Goal: Task Accomplishment & Management: Complete application form

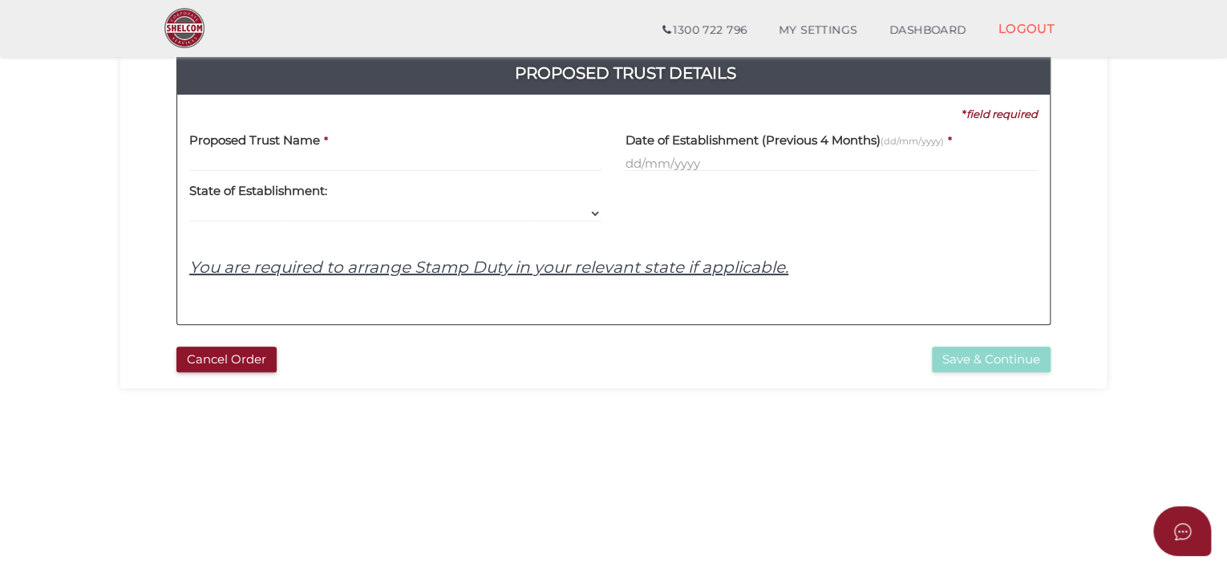
scroll to position [160, 0]
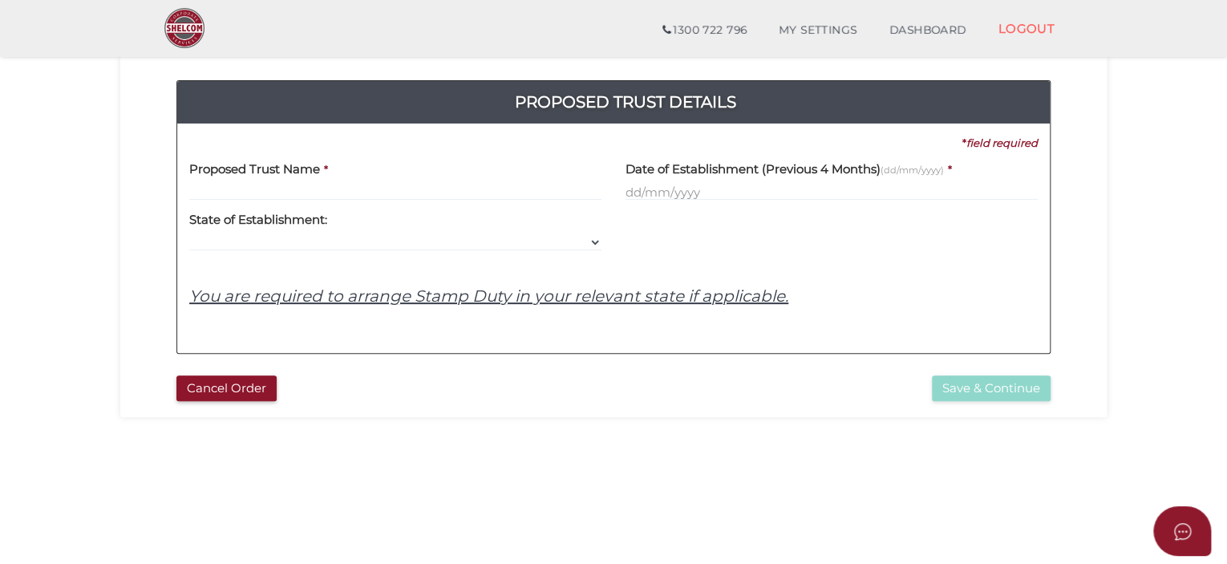
click at [629, 296] on u "You are required to arrange Stamp Duty in your relevant state if applicable." at bounding box center [488, 295] width 599 height 19
click at [587, 240] on select "VIC ACT [GEOGRAPHIC_DATA] [GEOGRAPHIC_DATA] QLD [GEOGRAPHIC_DATA] [GEOGRAPHIC_D…" at bounding box center [395, 242] width 412 height 18
click at [629, 197] on input "text" at bounding box center [832, 192] width 412 height 18
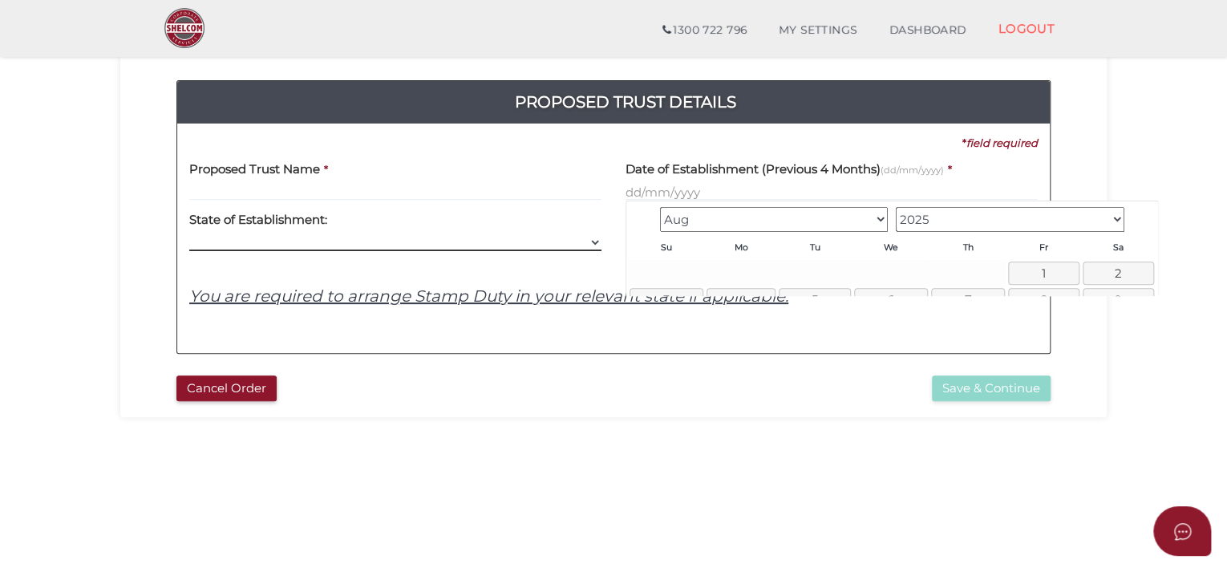
click at [593, 241] on select "VIC ACT [GEOGRAPHIC_DATA] [GEOGRAPHIC_DATA] QLD [GEOGRAPHIC_DATA] [GEOGRAPHIC_D…" at bounding box center [395, 242] width 412 height 18
select select "VIC"
click at [189, 233] on select "VIC ACT [GEOGRAPHIC_DATA] [GEOGRAPHIC_DATA] QLD [GEOGRAPHIC_DATA] [GEOGRAPHIC_D…" at bounding box center [395, 242] width 412 height 18
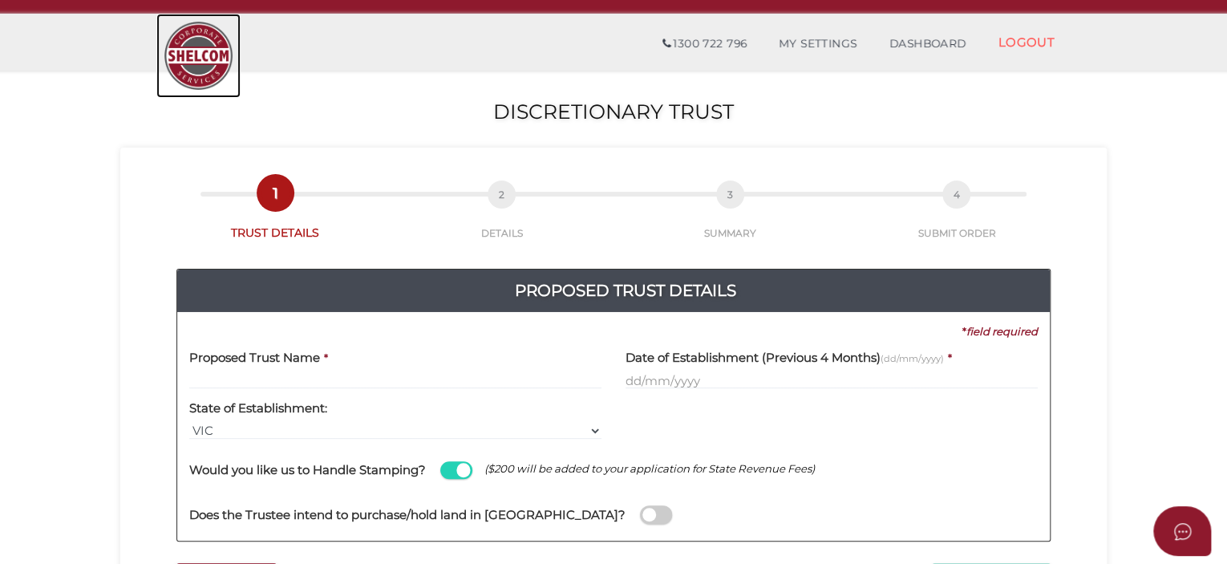
scroll to position [80, 0]
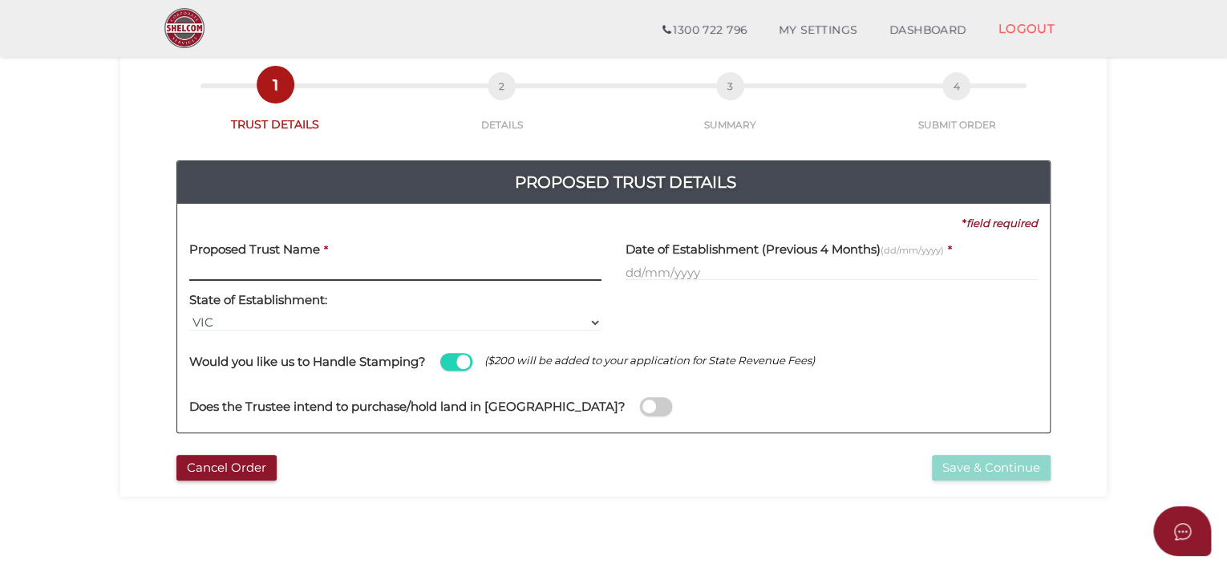
click at [219, 274] on input "text" at bounding box center [395, 272] width 412 height 18
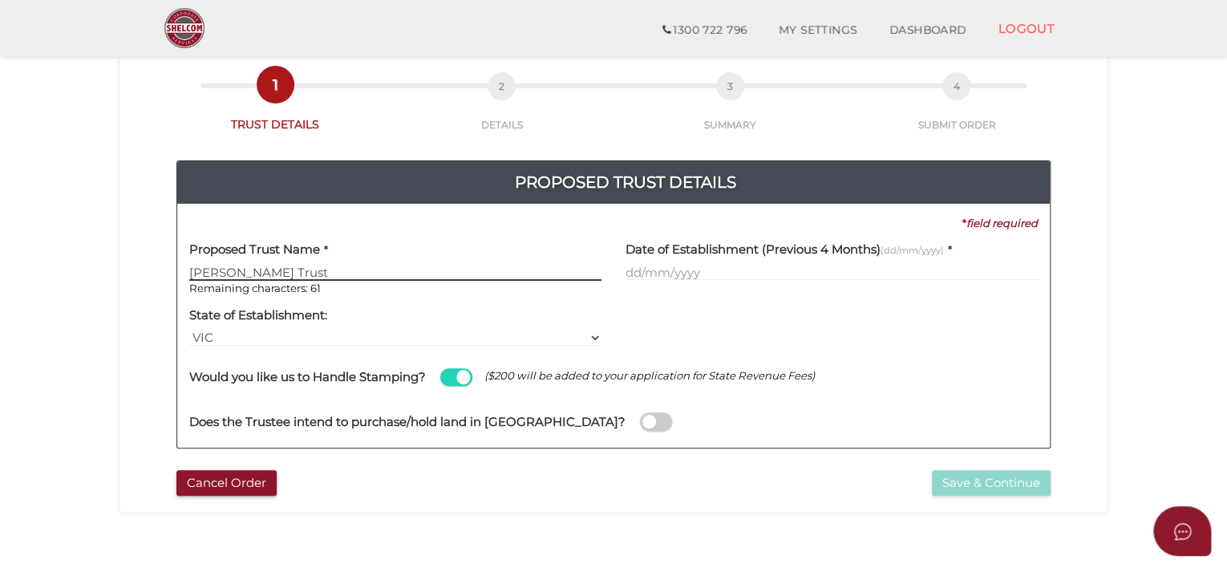
type input "[PERSON_NAME] Trust"
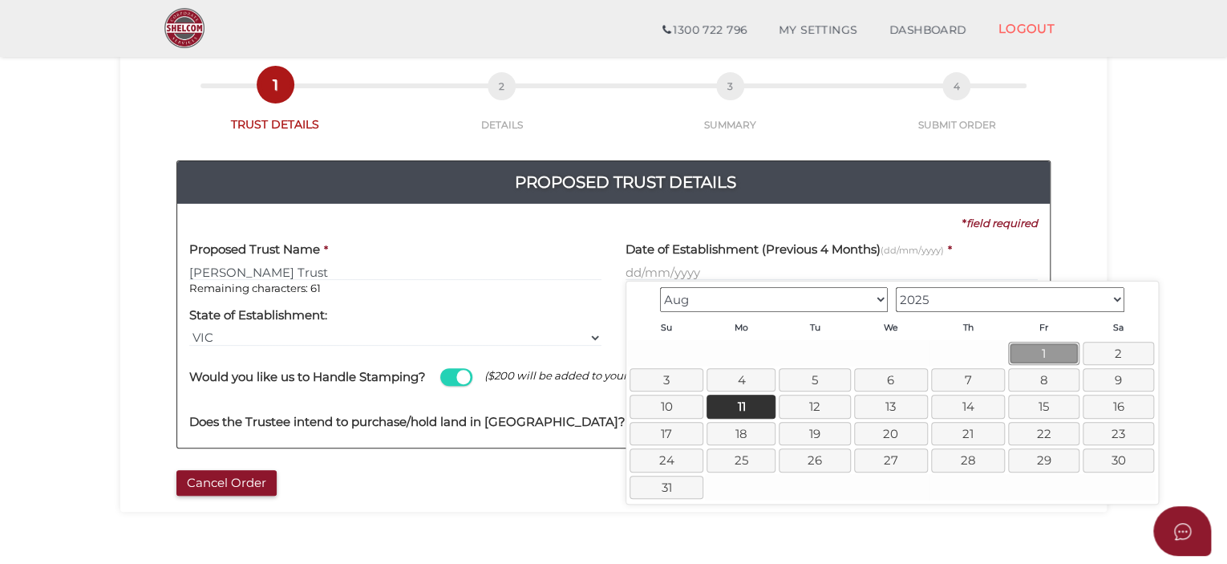
click at [1044, 359] on link "1" at bounding box center [1043, 353] width 71 height 23
type input "[DATE]"
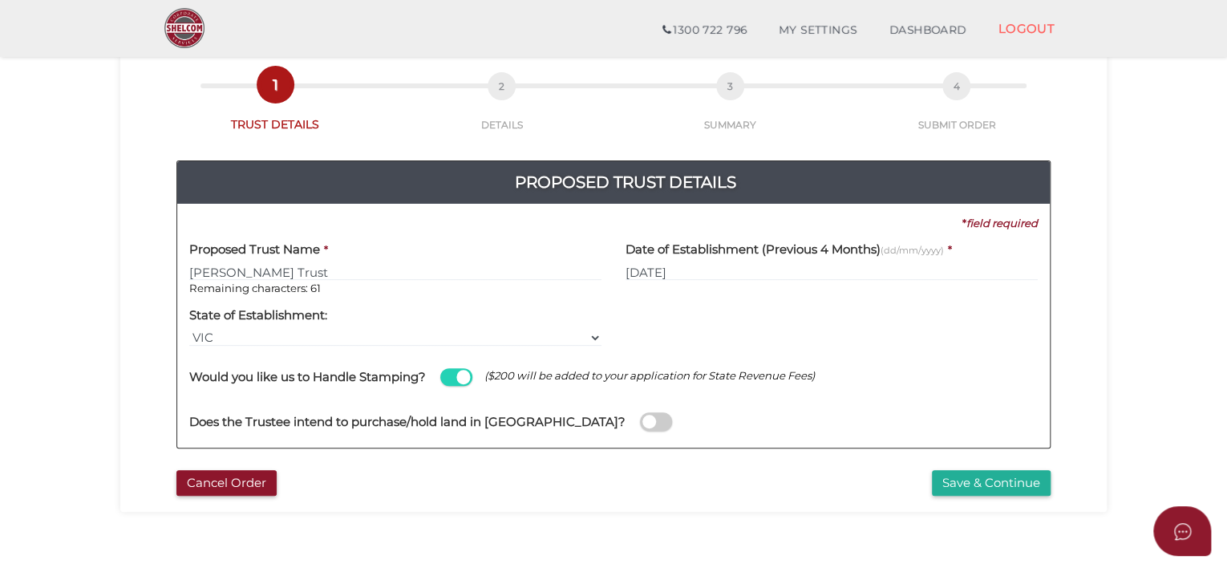
click at [552, 424] on div "Does the Trustee intend to purchase/hold land in [GEOGRAPHIC_DATA]?" at bounding box center [613, 413] width 849 height 45
click at [640, 423] on span at bounding box center [656, 421] width 32 height 18
click at [0, 0] on input "checkbox" at bounding box center [0, 0] width 0 height 0
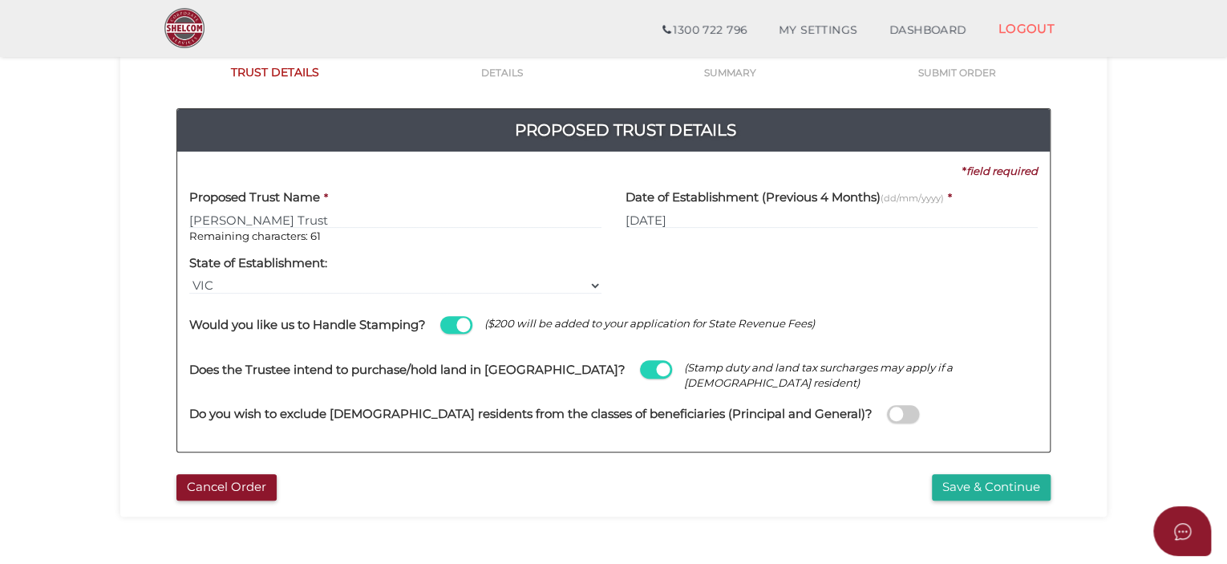
scroll to position [160, 0]
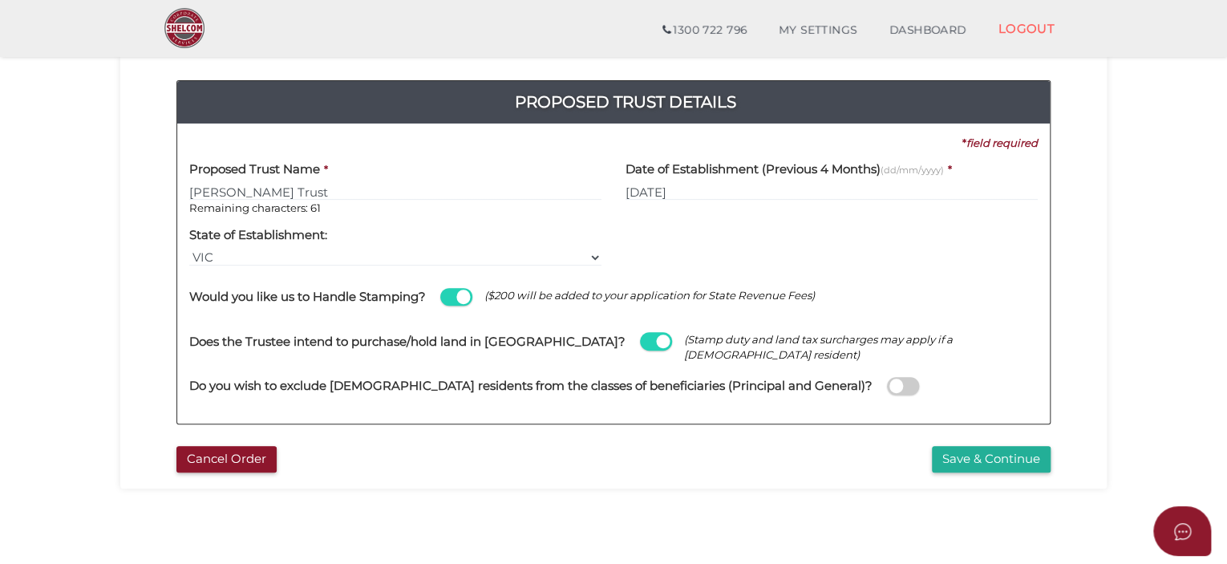
click at [887, 384] on span at bounding box center [903, 386] width 32 height 18
click at [0, 0] on input "checkbox" at bounding box center [0, 0] width 0 height 0
click at [887, 384] on span at bounding box center [903, 386] width 32 height 18
click at [0, 0] on input "checkbox" at bounding box center [0, 0] width 0 height 0
click at [975, 455] on button "Save & Continue" at bounding box center [991, 459] width 119 height 26
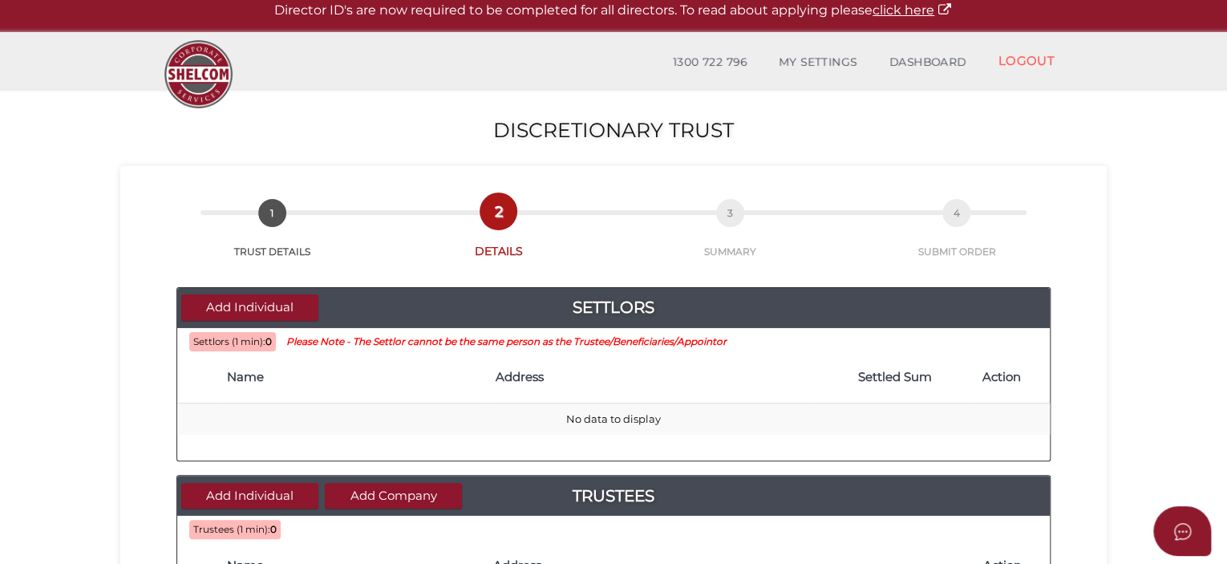
scroll to position [80, 0]
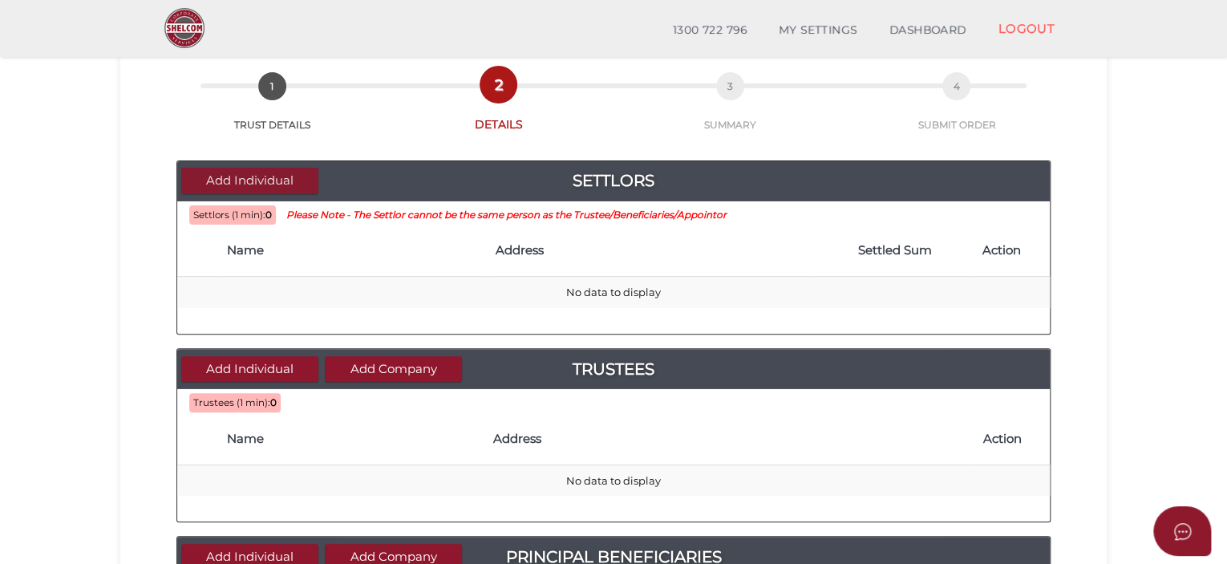
click at [253, 180] on button "Add Individual" at bounding box center [249, 181] width 137 height 26
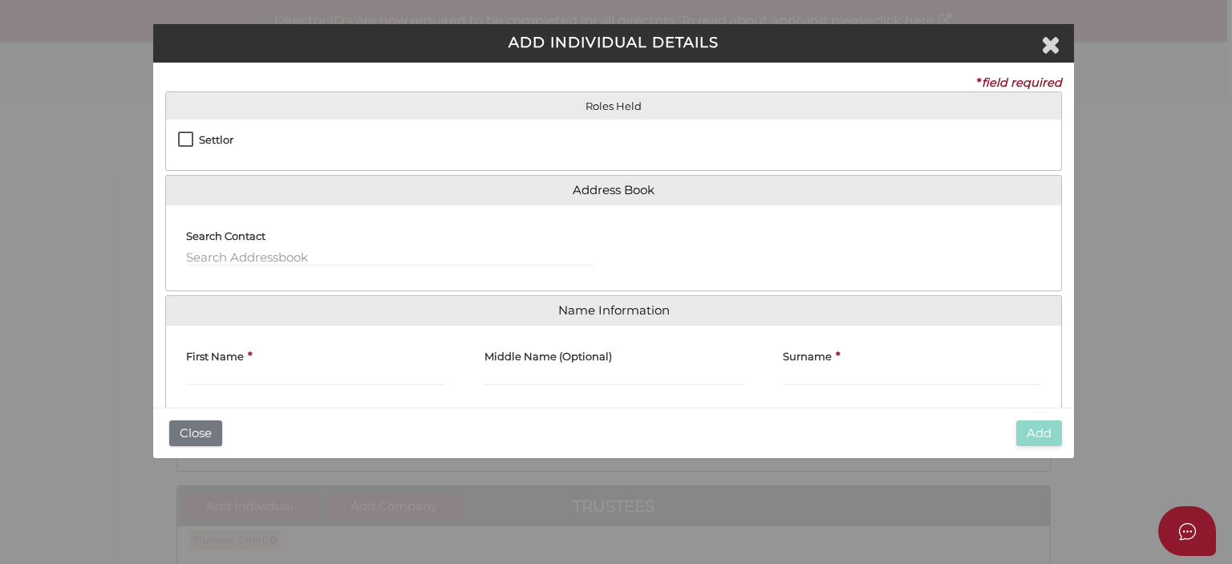
click at [185, 140] on label "Settlor" at bounding box center [205, 144] width 55 height 20
checkbox input "true"
type input "10"
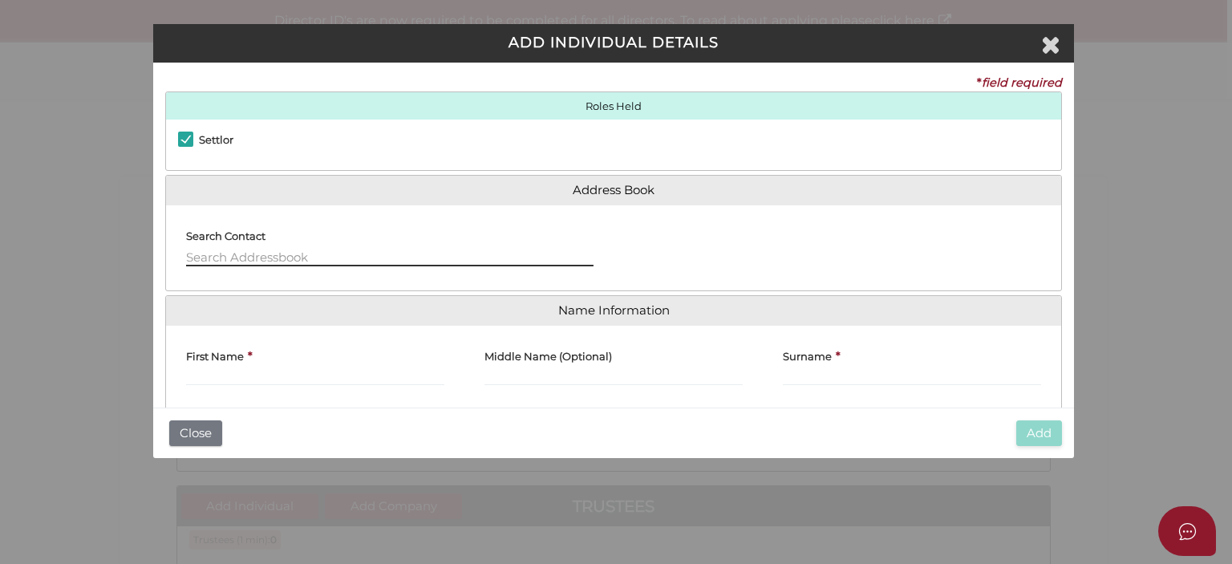
click at [284, 250] on input "text" at bounding box center [389, 258] width 407 height 18
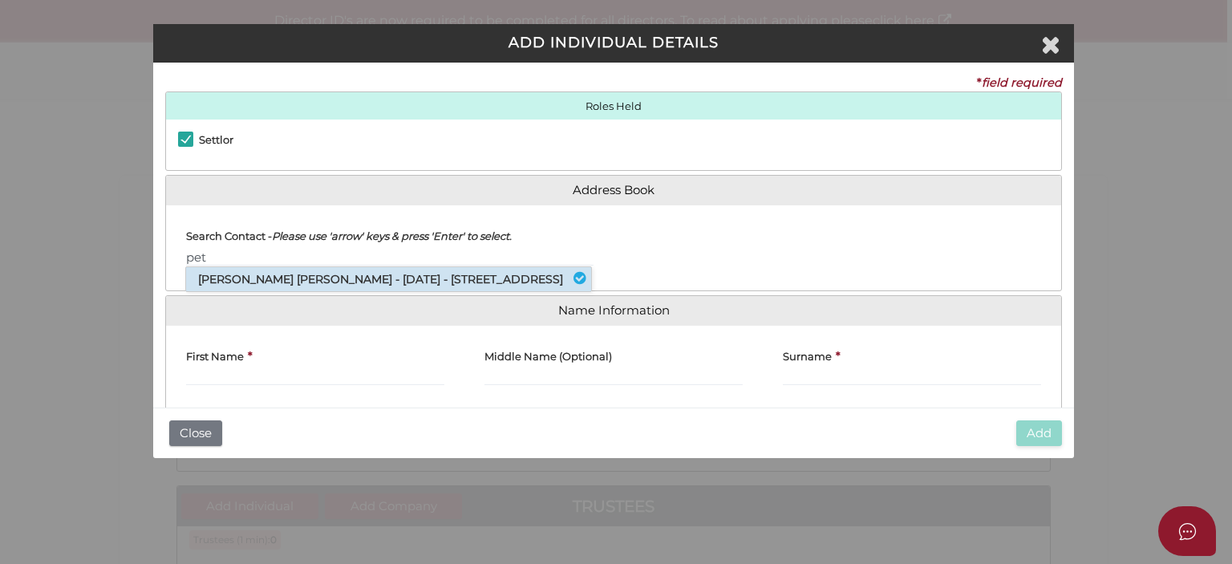
click at [319, 269] on li "Peter Savier Zarb - 08/03/1973 - 7 Providence Avenue, Wallan, VIC, 3756" at bounding box center [388, 279] width 405 height 24
type input "[PERSON_NAME]"
type input "Savier"
type input "Zarb"
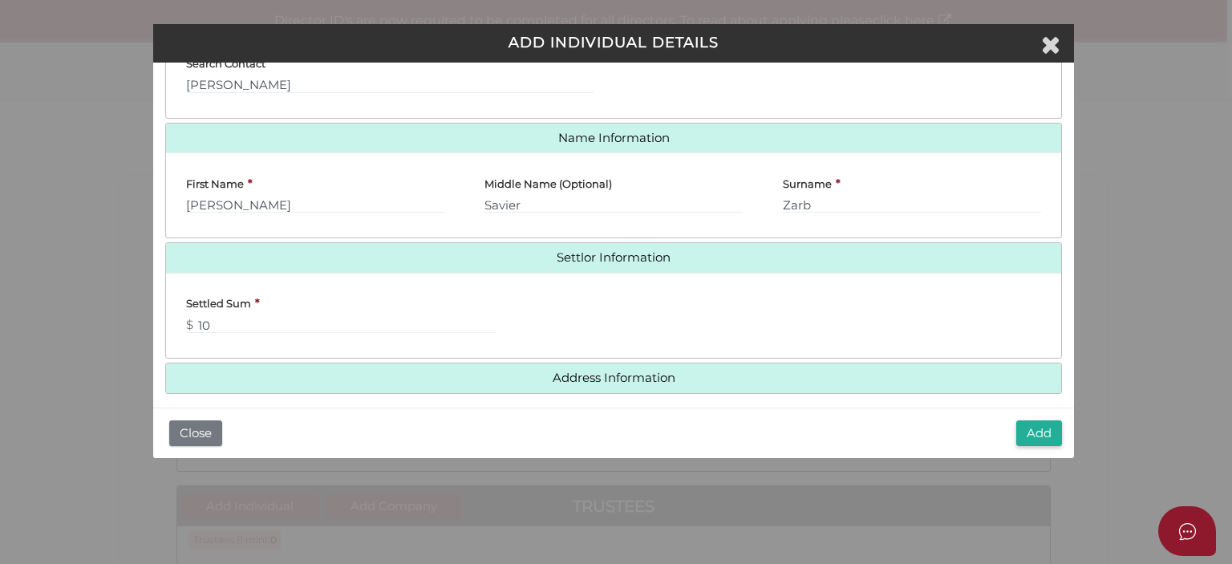
scroll to position [183, 0]
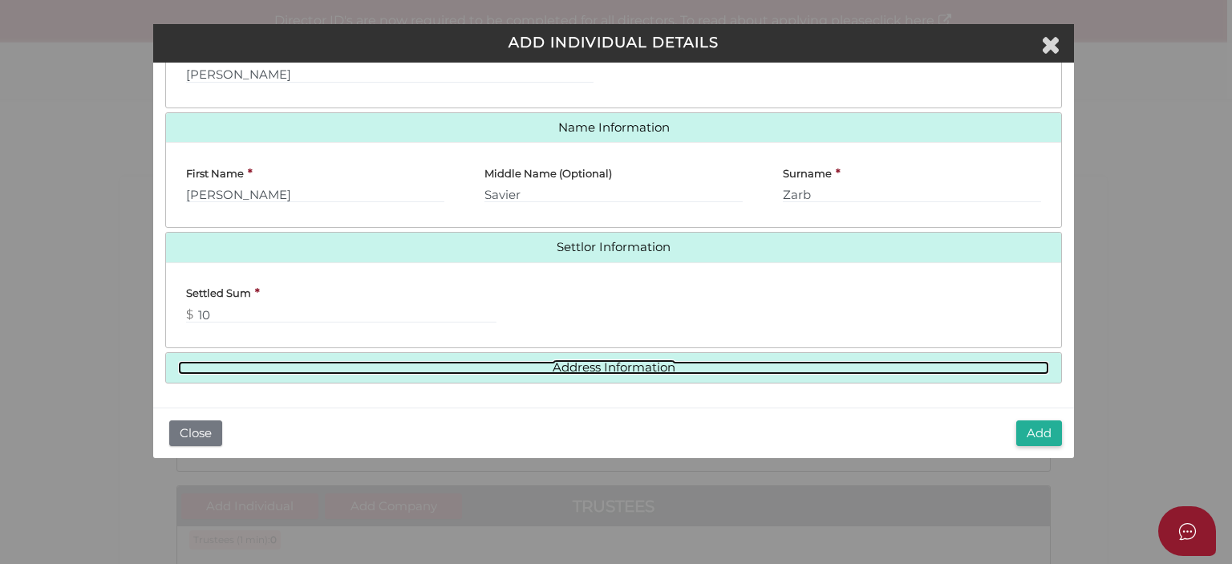
click at [593, 369] on link "Address Information" at bounding box center [613, 368] width 871 height 14
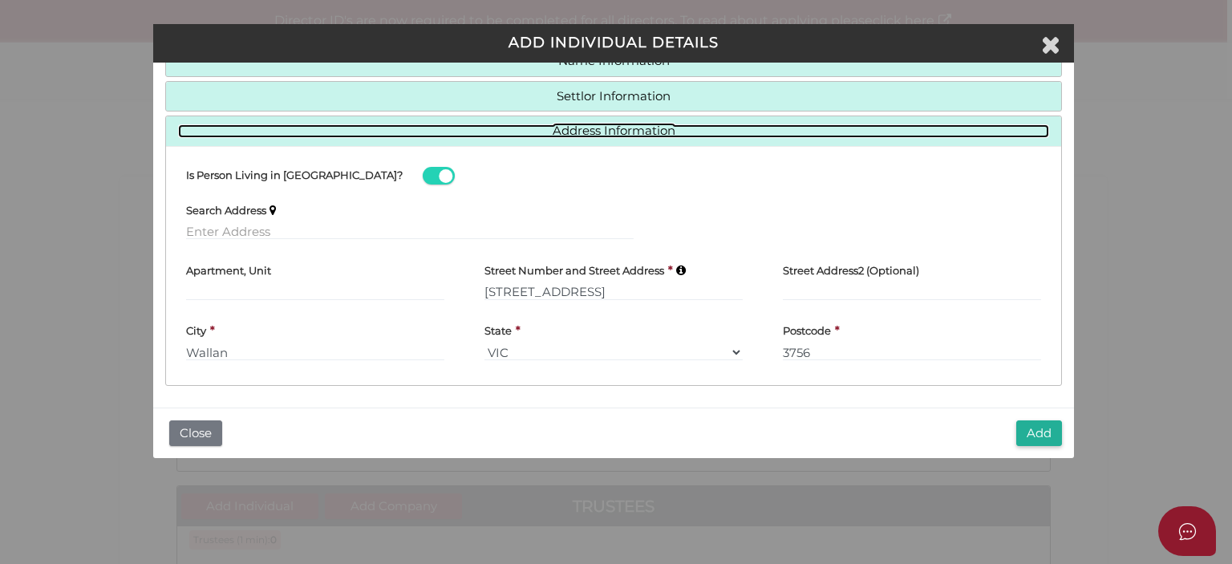
scroll to position [167, 0]
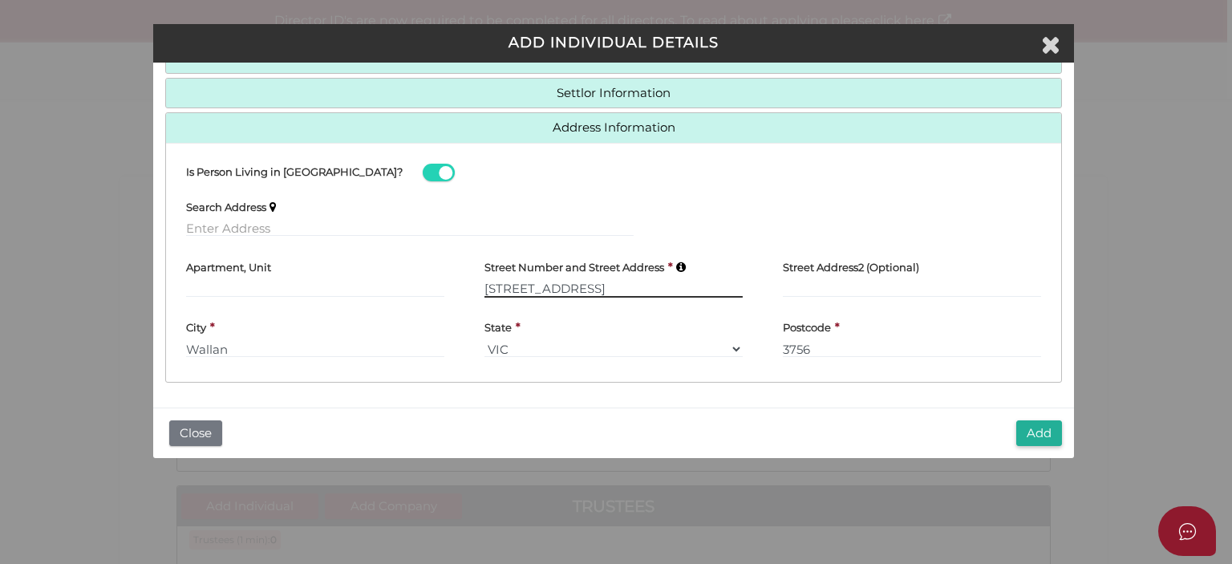
drag, startPoint x: 488, startPoint y: 285, endPoint x: 619, endPoint y: 285, distance: 130.7
click at [619, 285] on input "7 Providence Avenue" at bounding box center [613, 289] width 258 height 18
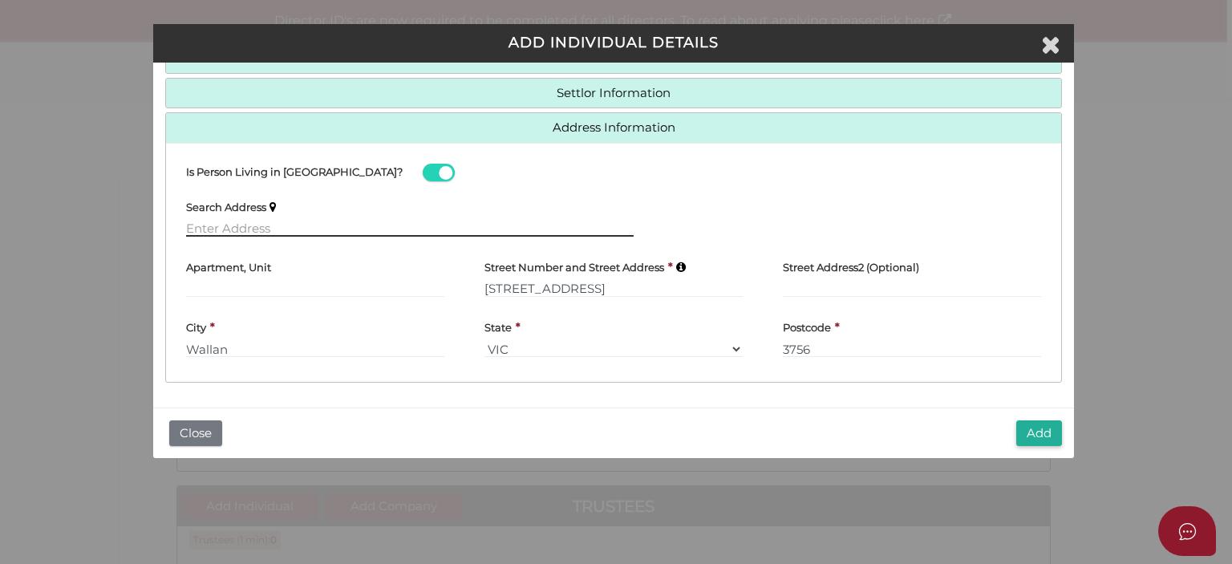
click at [300, 223] on input "text" at bounding box center [410, 228] width 448 height 18
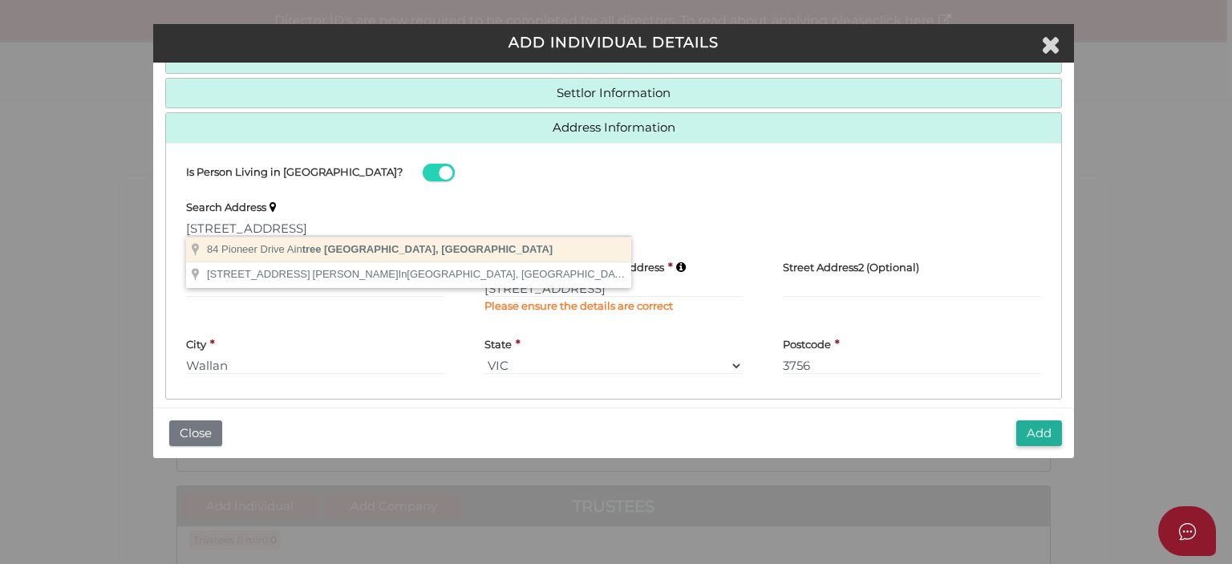
type input "84 Pioneer Drive, Aintree VIC, Australia"
type input "84 Pioneer Drive"
type input "Aintree"
select select "VIC"
type input "3336"
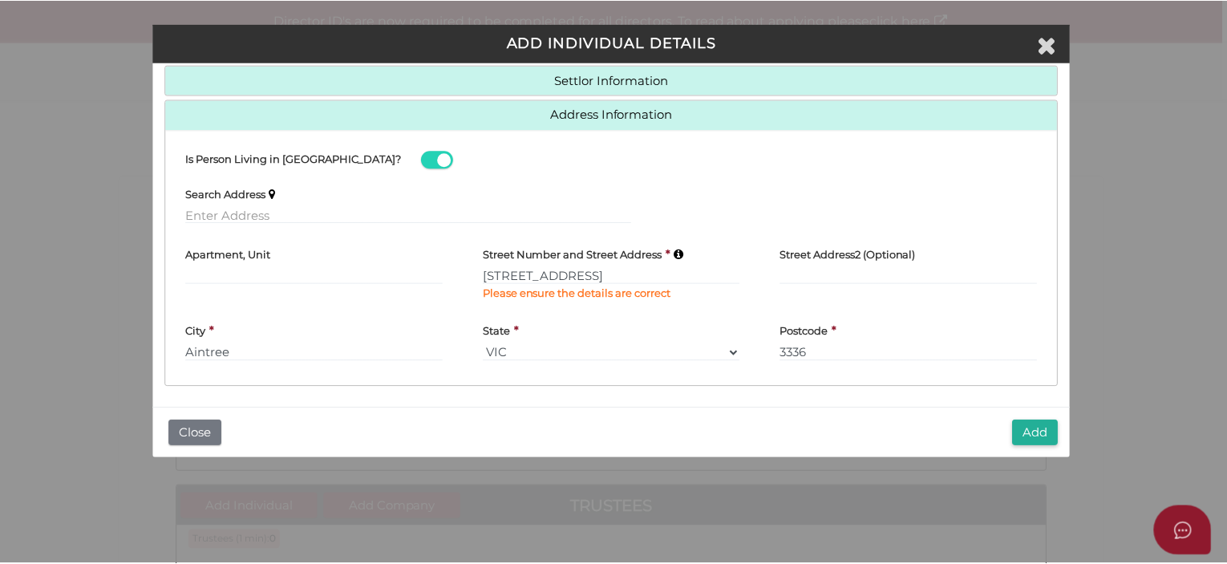
scroll to position [183, 0]
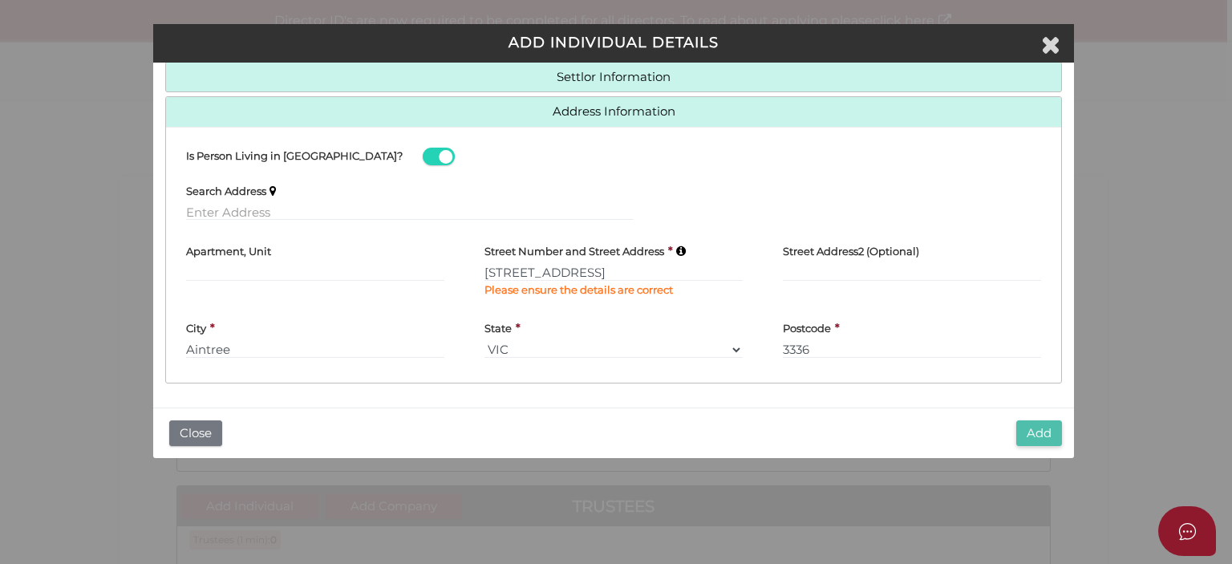
click at [1042, 429] on button "Add" at bounding box center [1039, 433] width 46 height 26
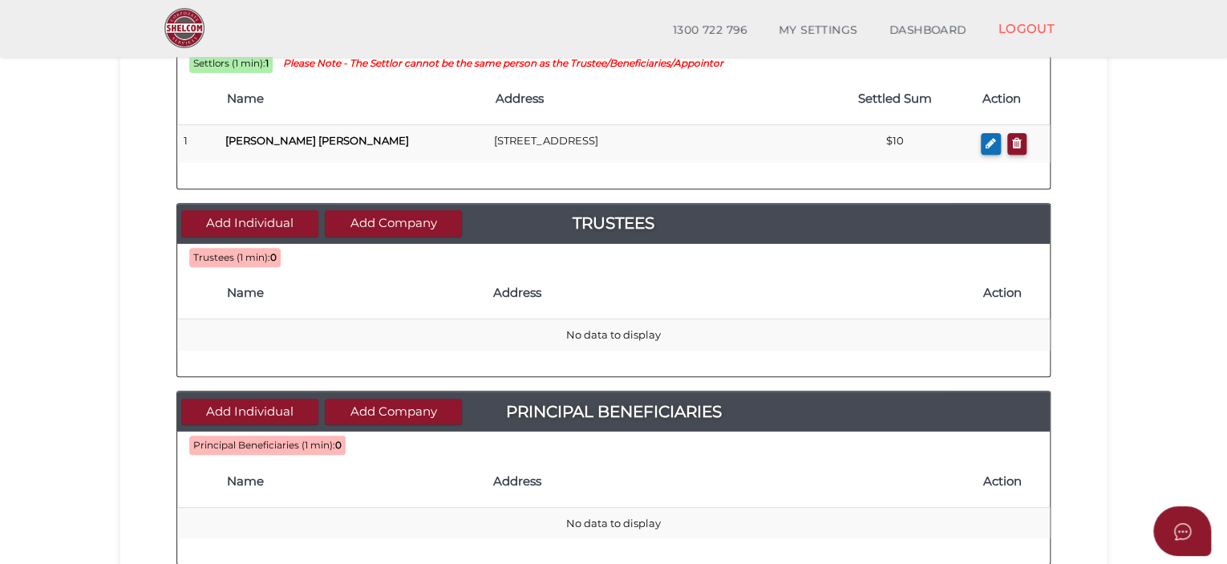
scroll to position [241, 0]
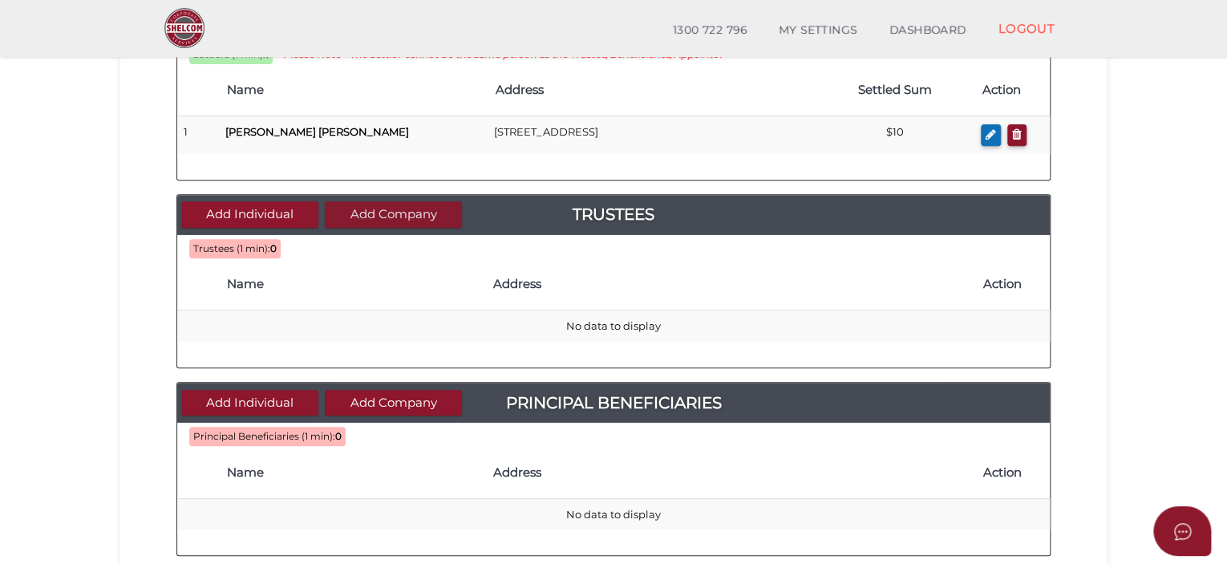
click at [379, 217] on button "Add Company" at bounding box center [393, 214] width 137 height 26
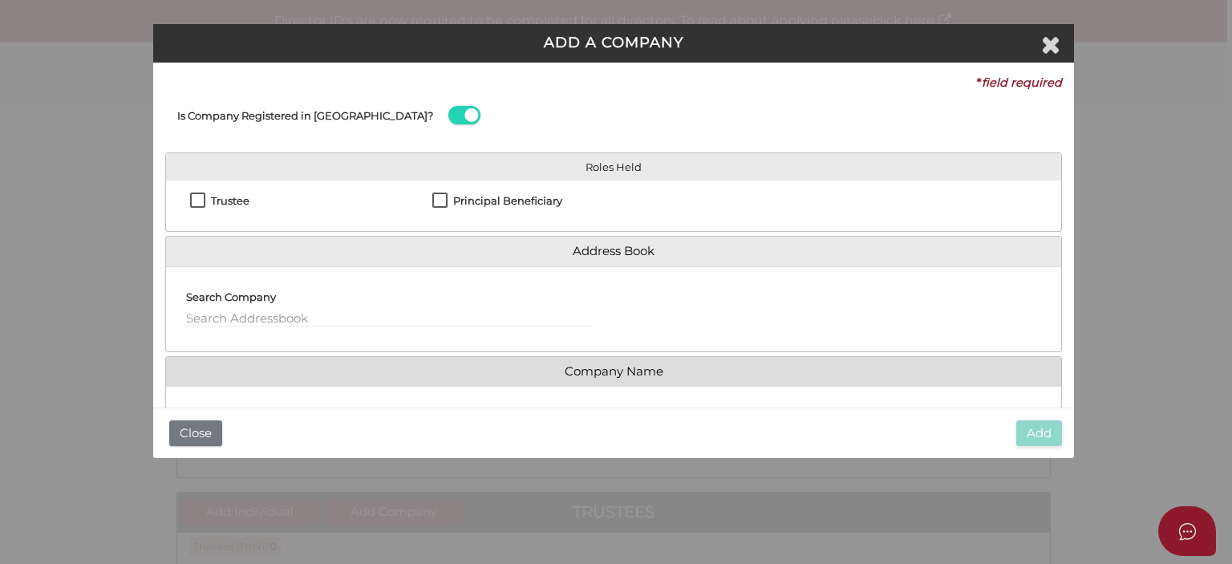
click at [199, 201] on label "Trustee" at bounding box center [219, 205] width 59 height 20
checkbox input "true"
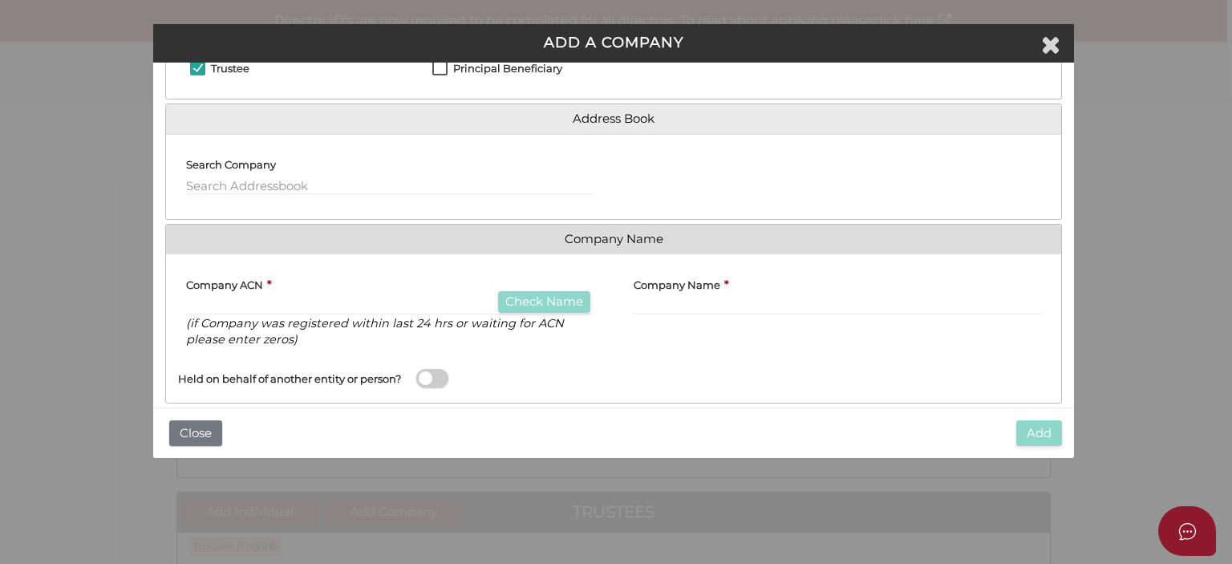
scroll to position [160, 0]
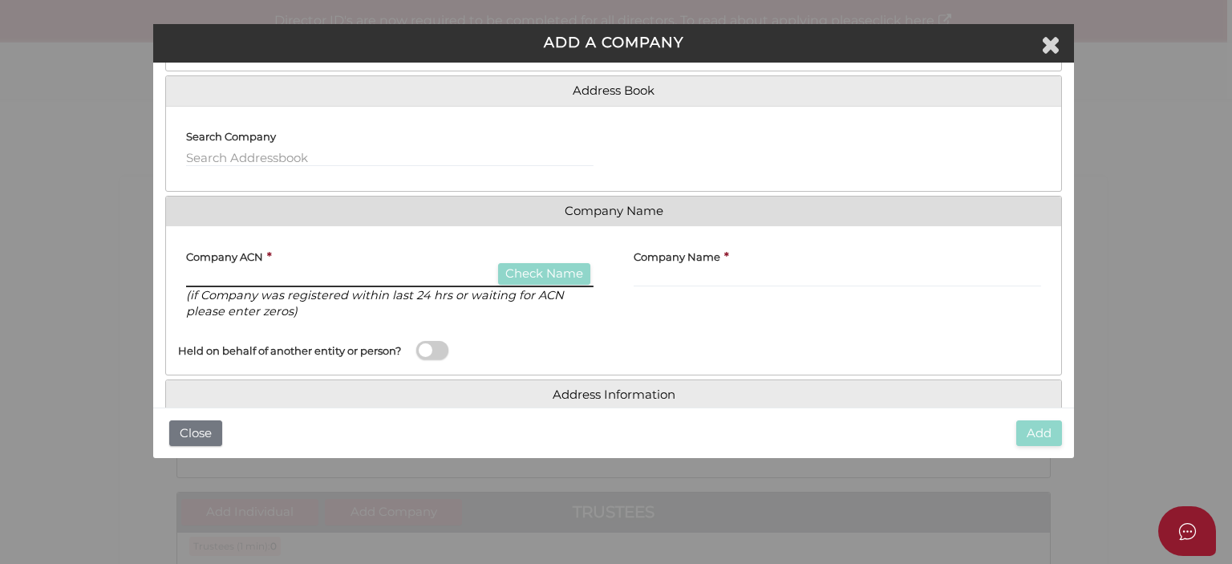
click at [221, 282] on input "text" at bounding box center [389, 279] width 407 height 18
paste input "634118433"
type input "634118433"
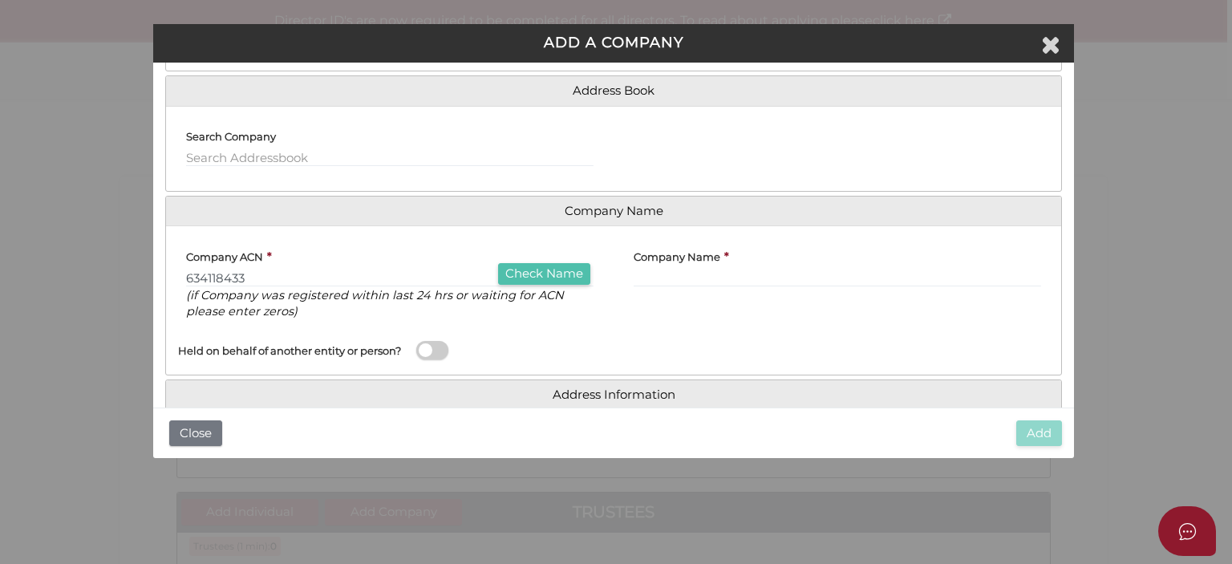
click at [559, 275] on button "Check Name" at bounding box center [544, 274] width 92 height 22
type input "RV COMPOSITES PTY. LTD."
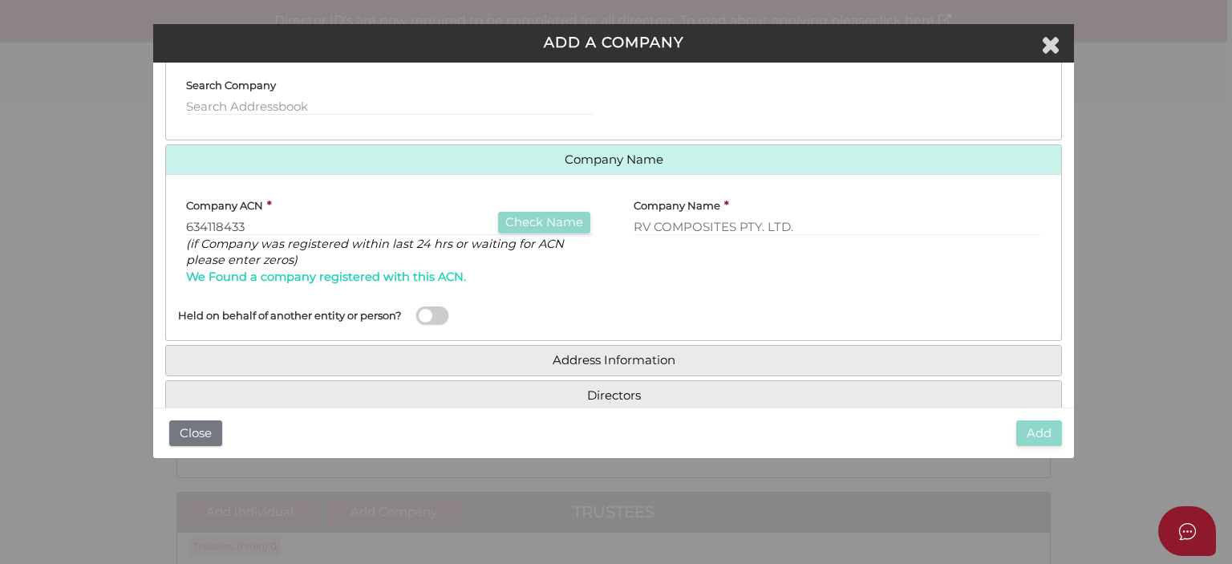
scroll to position [239, 0]
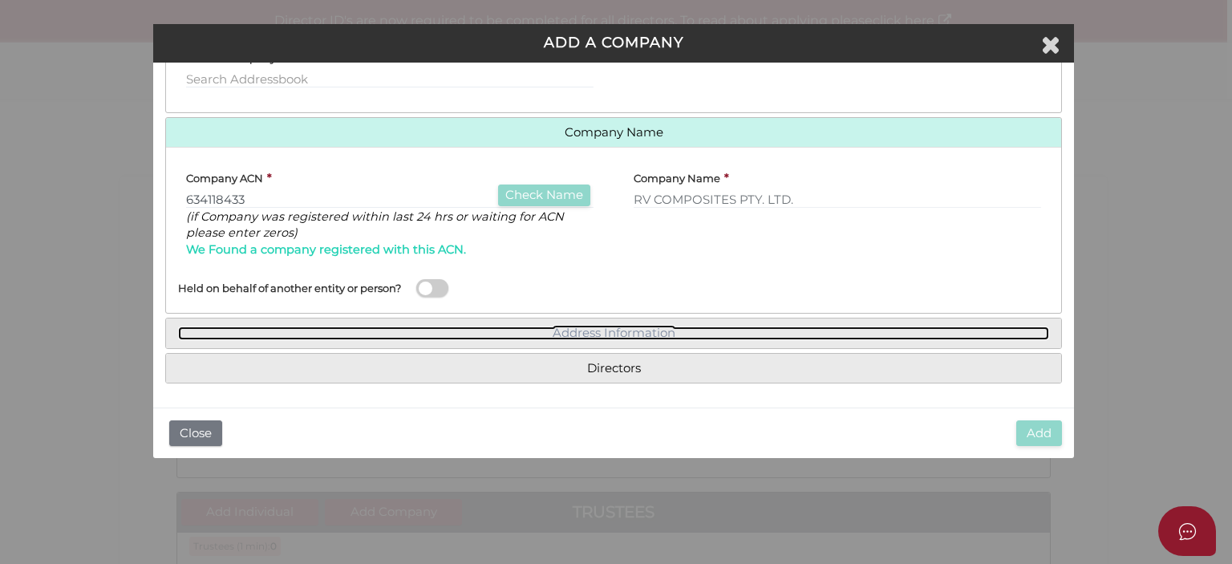
click at [501, 332] on link "Address Information" at bounding box center [613, 333] width 871 height 14
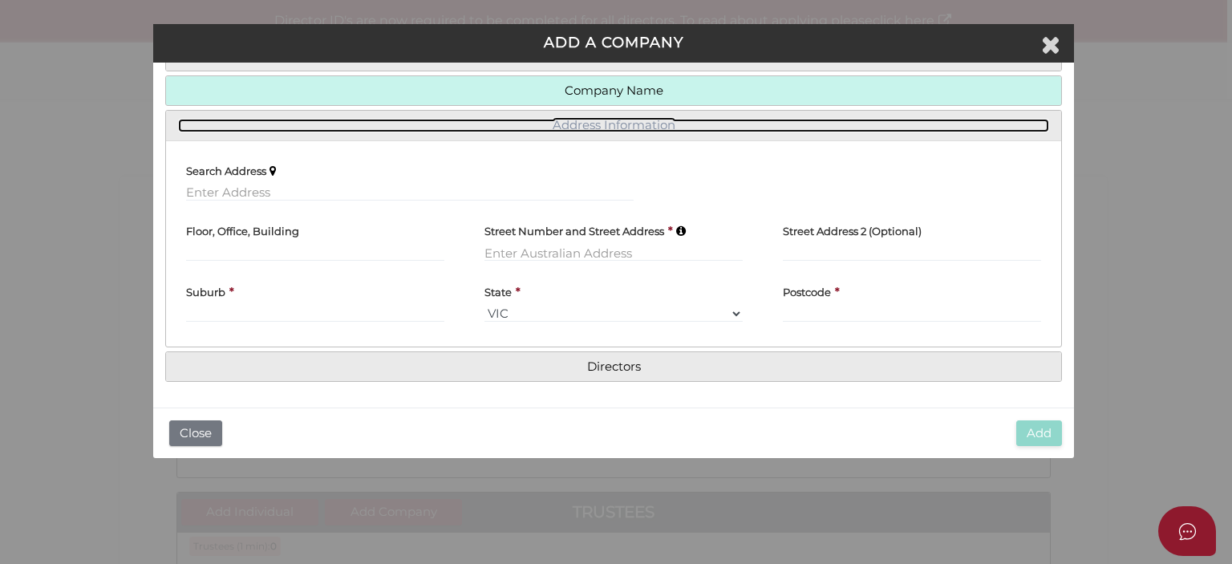
scroll to position [194, 0]
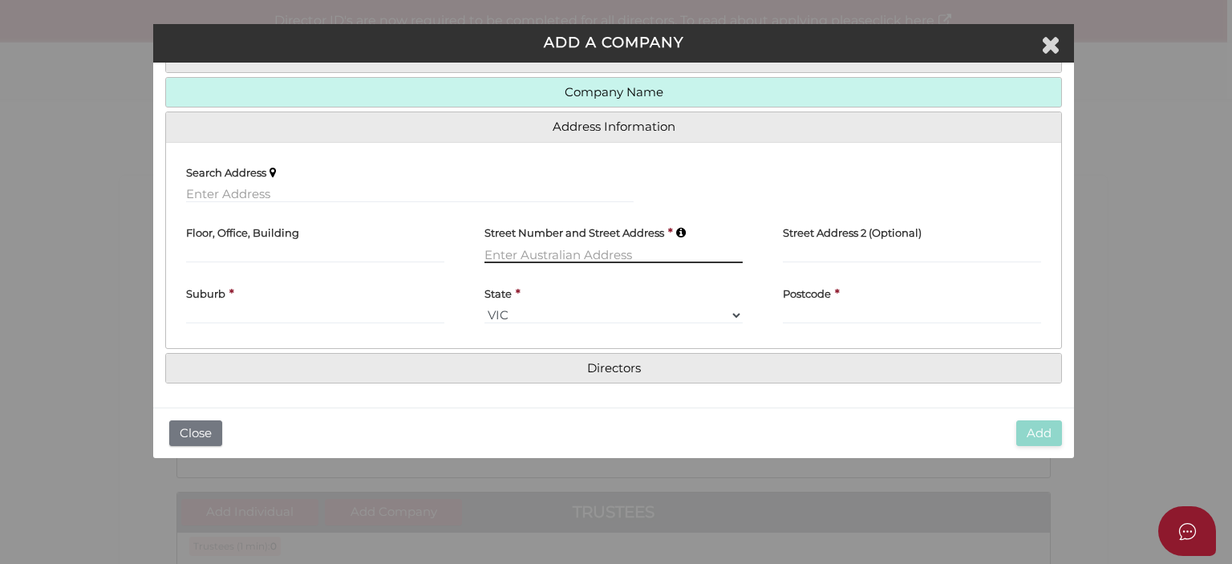
click at [520, 253] on input "text" at bounding box center [613, 254] width 258 height 18
click at [275, 188] on input "text" at bounding box center [410, 194] width 448 height 18
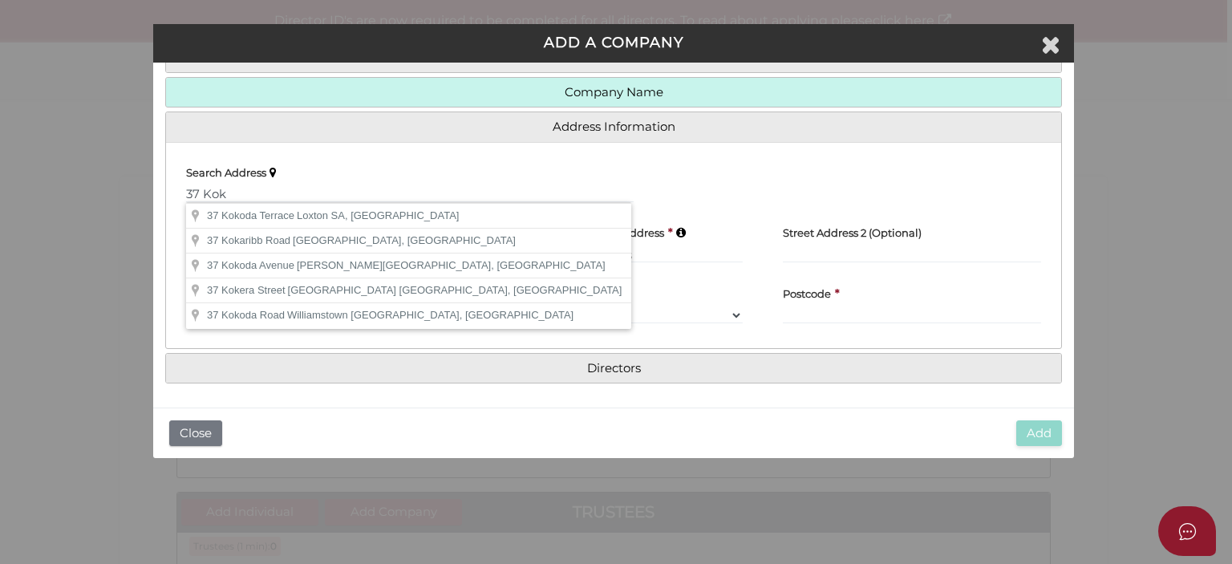
type input "37 Kokoda Road, Williamstown VIC, Australia"
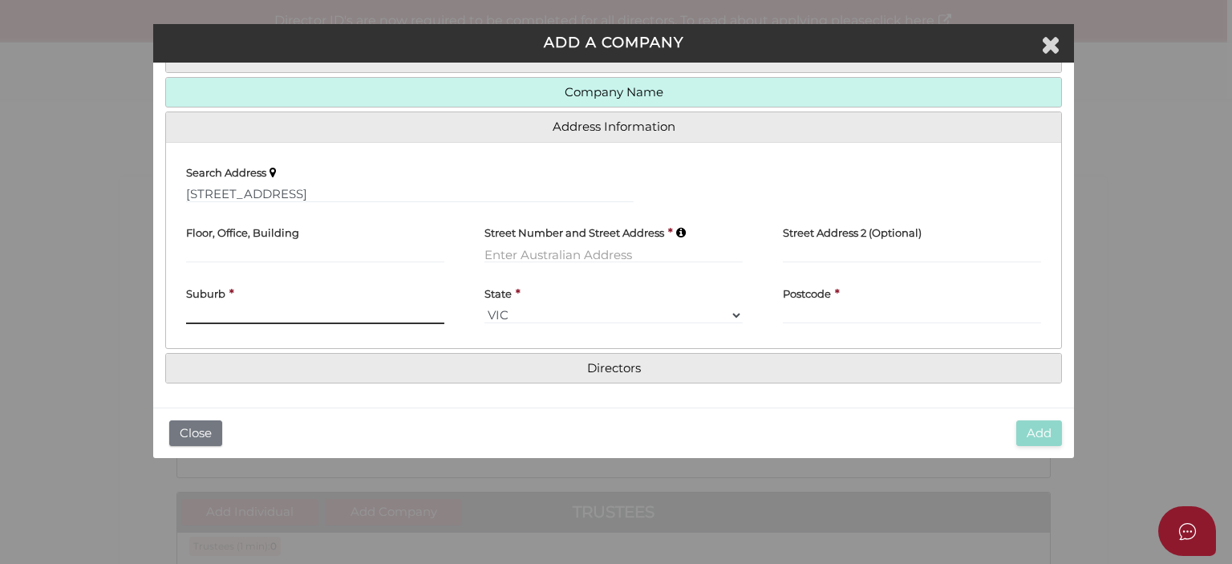
type input "37 Kokoda Road"
type input "Williamstown"
select select "VIC"
type input "3016"
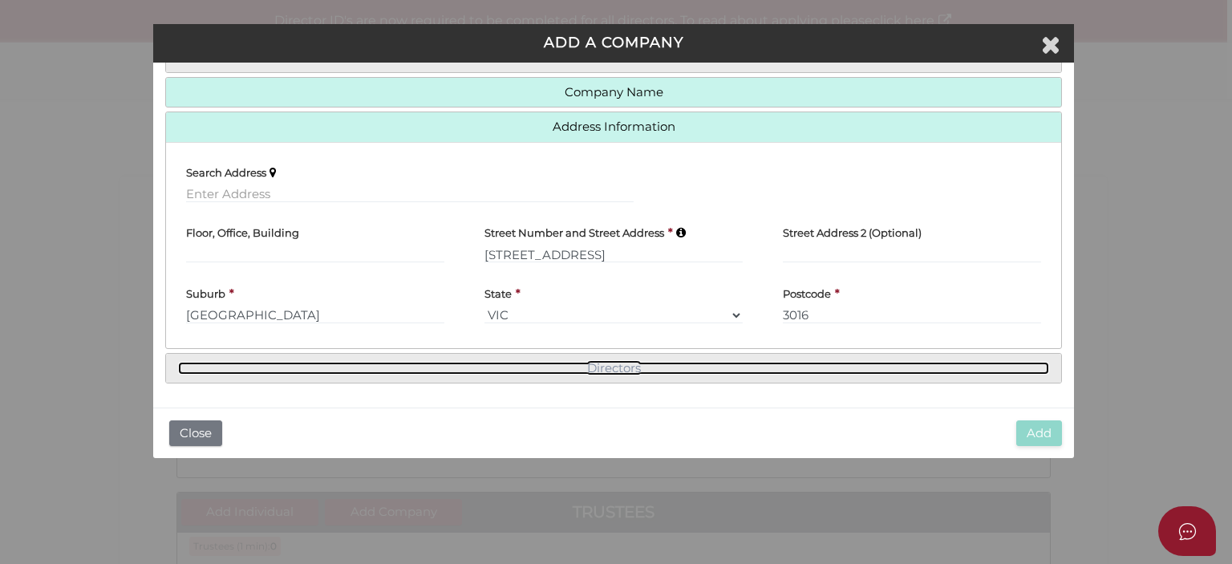
click at [622, 363] on link "Directors" at bounding box center [613, 369] width 871 height 14
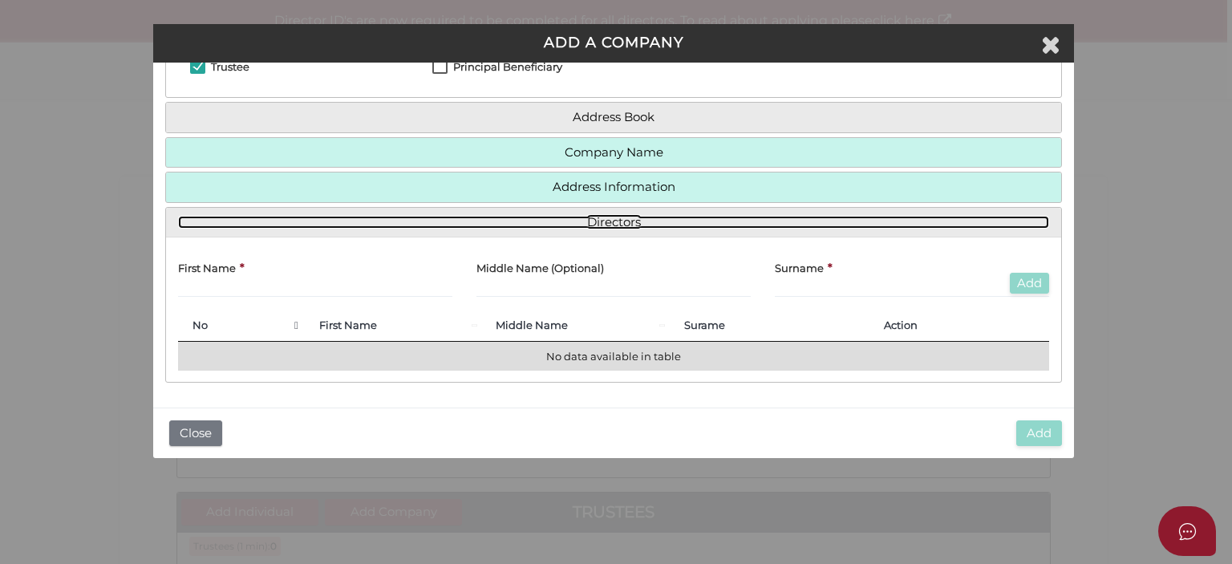
scroll to position [133, 0]
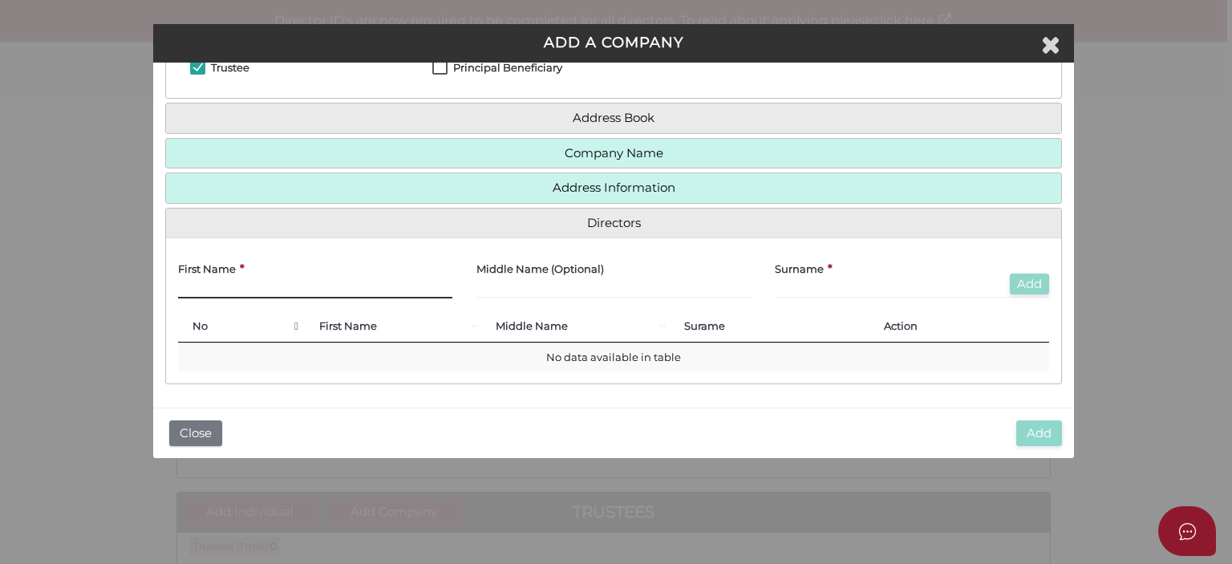
click at [224, 286] on input "text" at bounding box center [315, 290] width 274 height 18
type input "Neil"
type input "Silke"
click at [1027, 287] on button "Add" at bounding box center [1029, 285] width 39 height 22
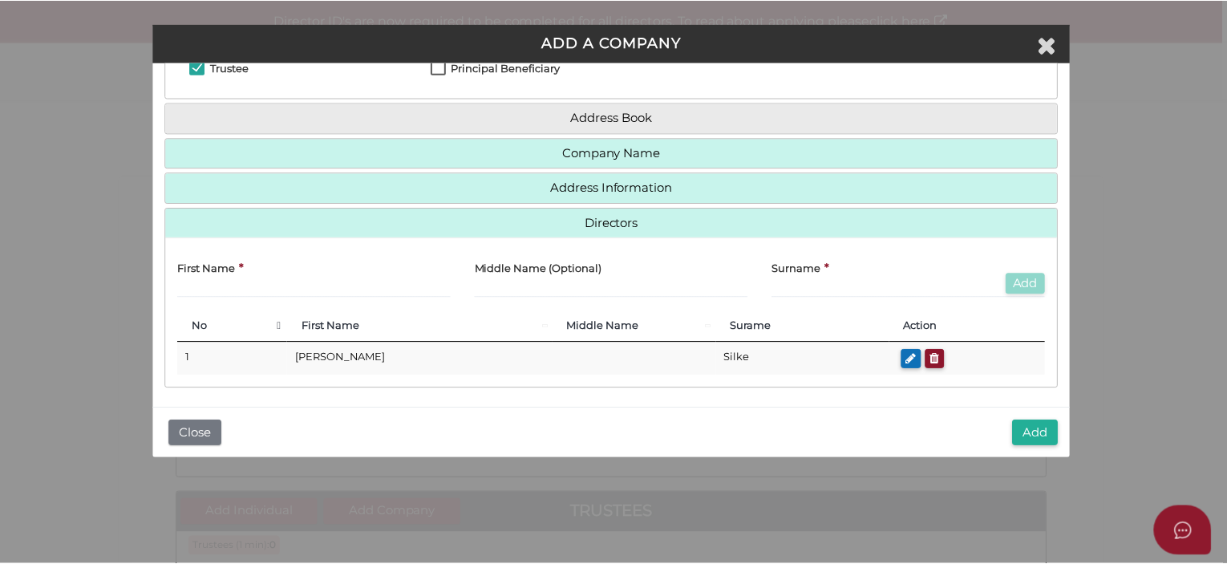
scroll to position [138, 0]
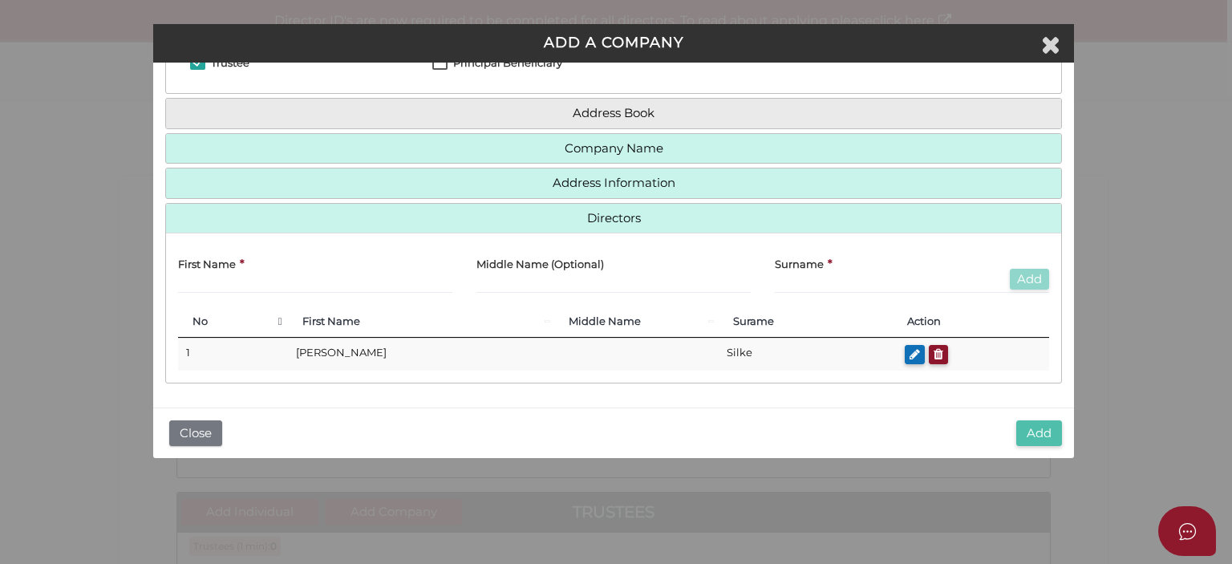
click at [1032, 431] on button "Add" at bounding box center [1039, 433] width 46 height 26
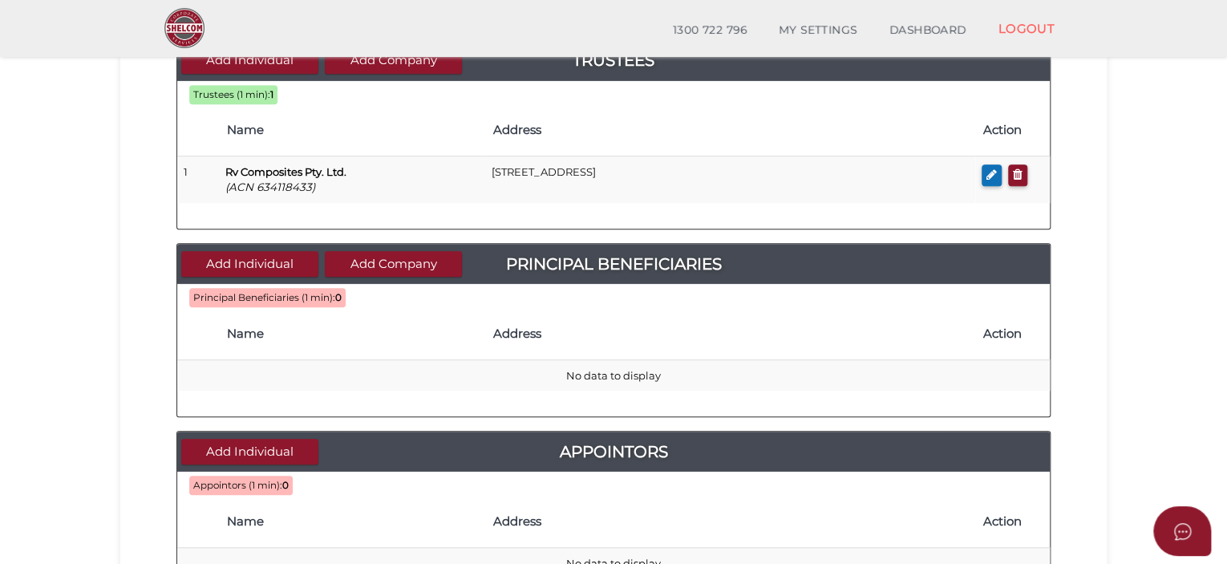
scroll to position [401, 0]
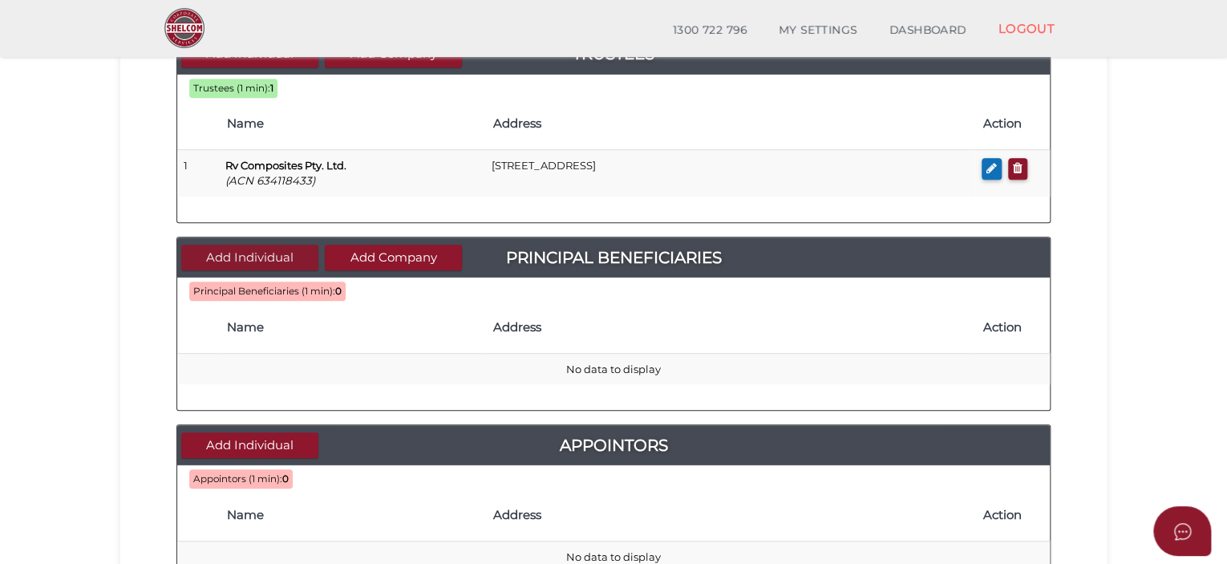
click at [264, 249] on button "Add Individual" at bounding box center [249, 258] width 137 height 26
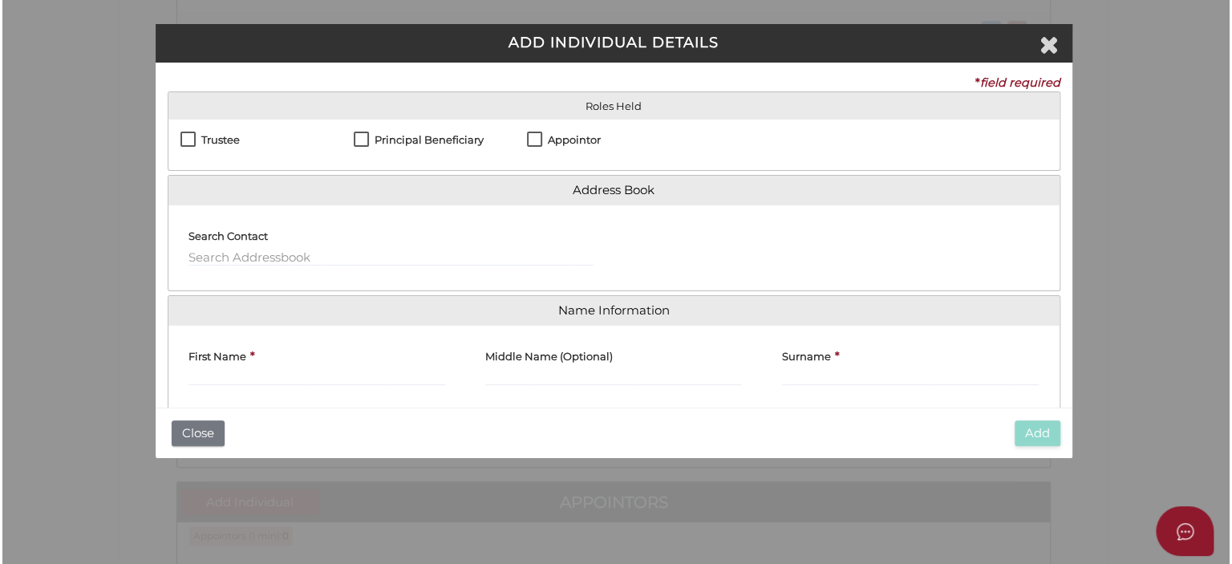
scroll to position [0, 0]
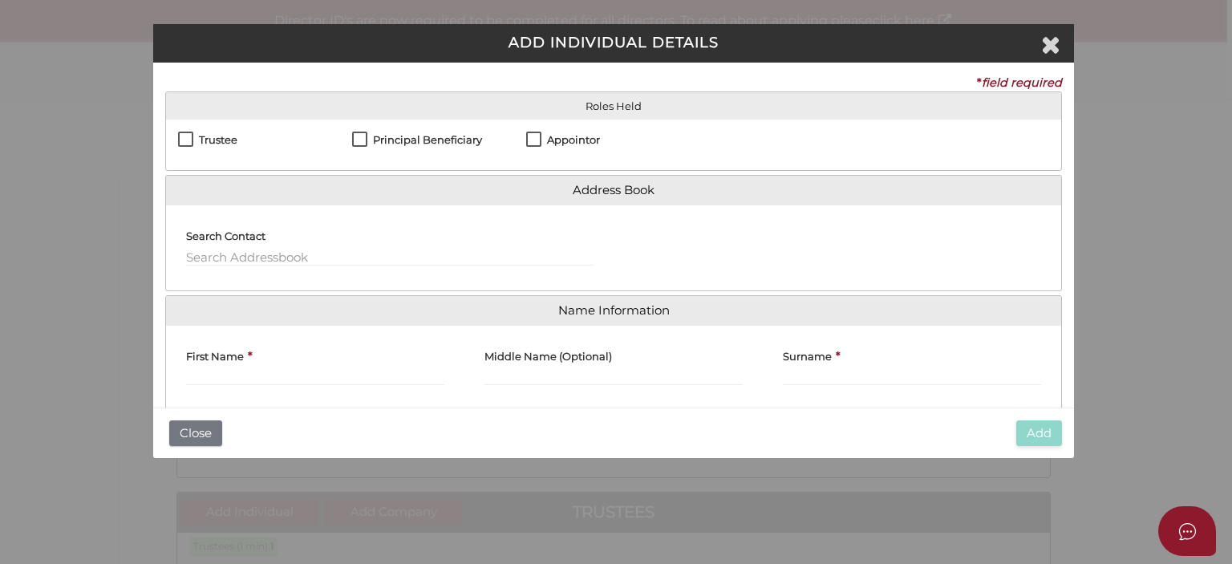
click at [365, 136] on label "Principal Beneficiary" at bounding box center [417, 144] width 130 height 20
checkbox input "true"
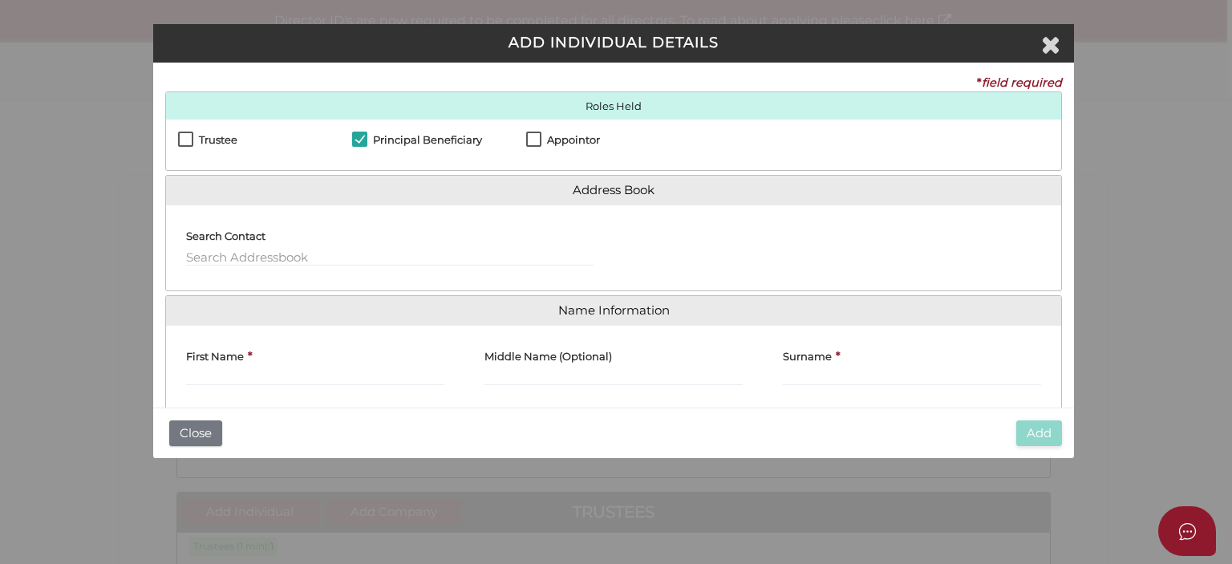
click at [526, 137] on label "Appointor" at bounding box center [563, 144] width 74 height 20
checkbox input "true"
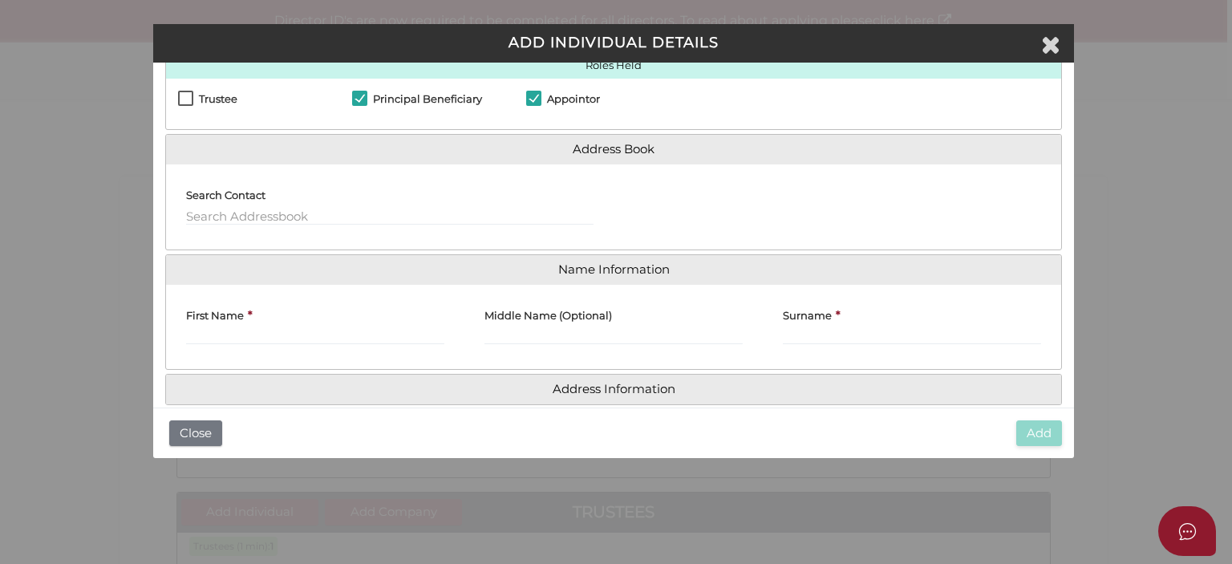
scroll to position [63, 0]
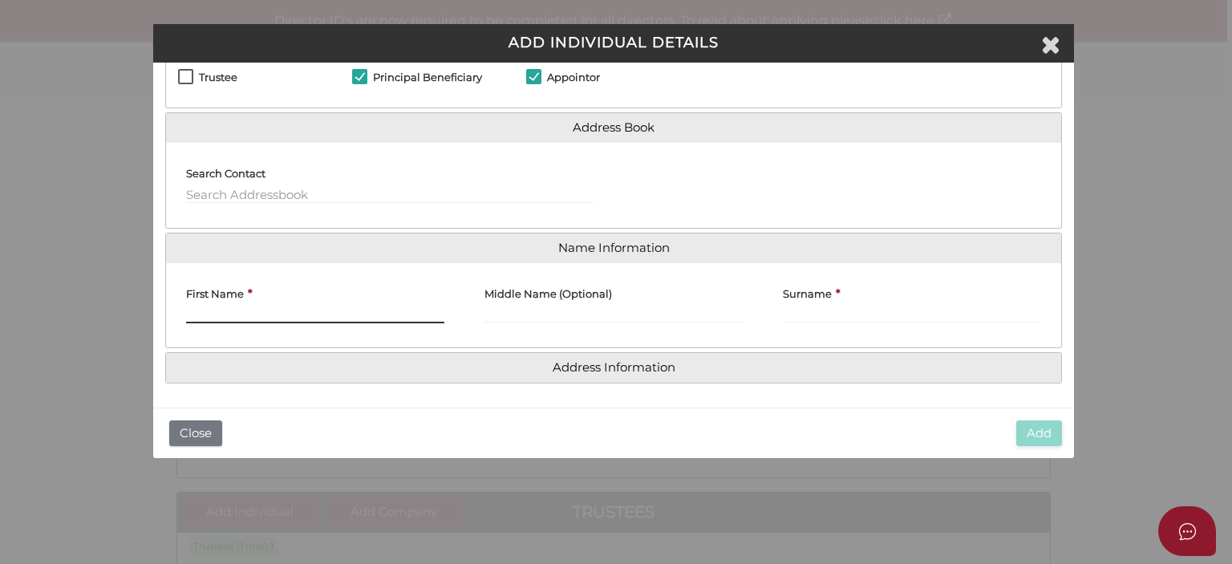
click at [245, 310] on input "First Name" at bounding box center [315, 315] width 258 height 18
type input "Neil"
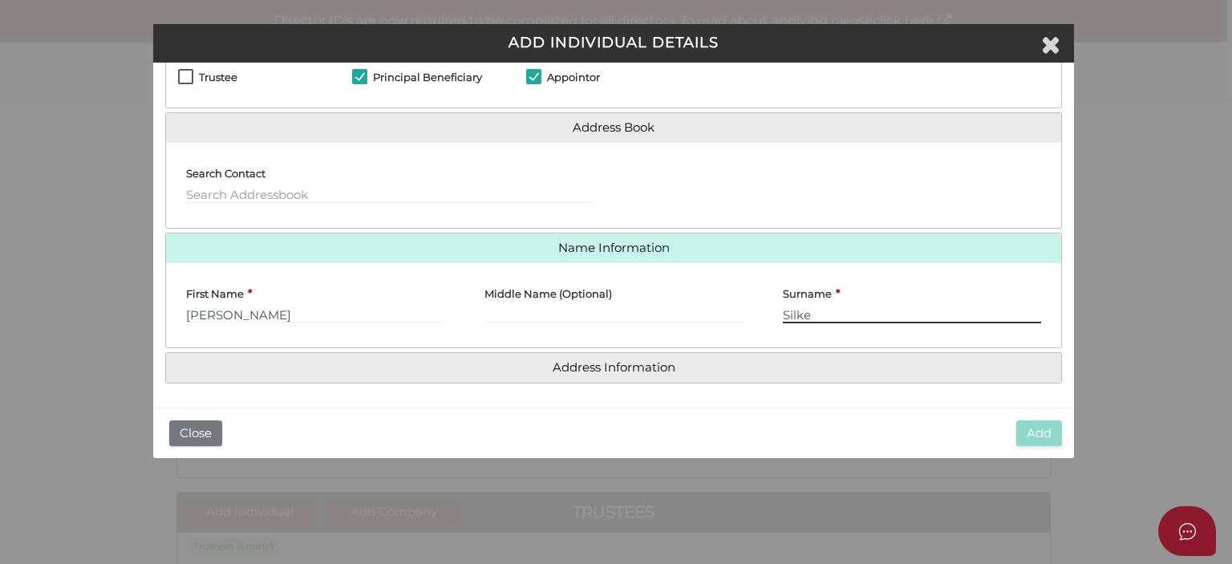
type input "Silke"
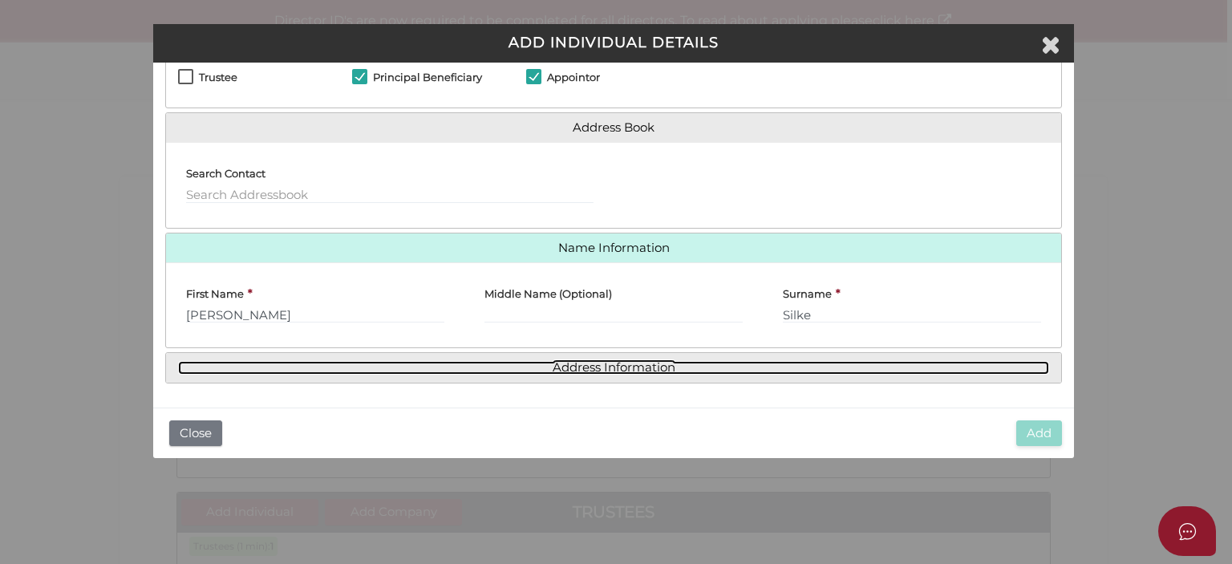
click at [565, 367] on link "Address Information" at bounding box center [613, 368] width 871 height 14
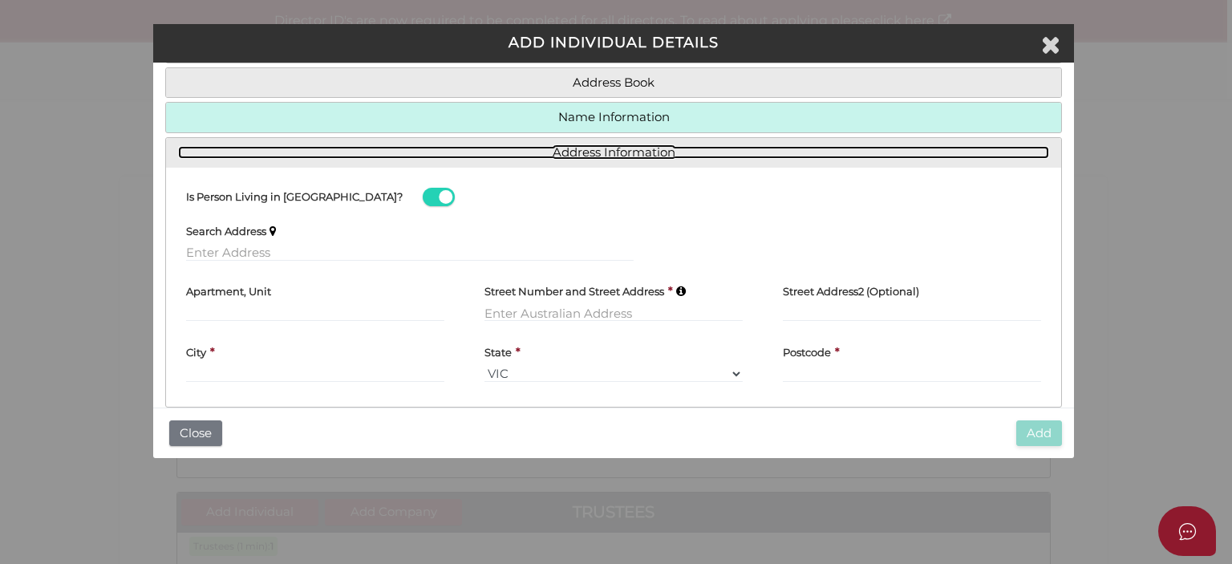
scroll to position [132, 0]
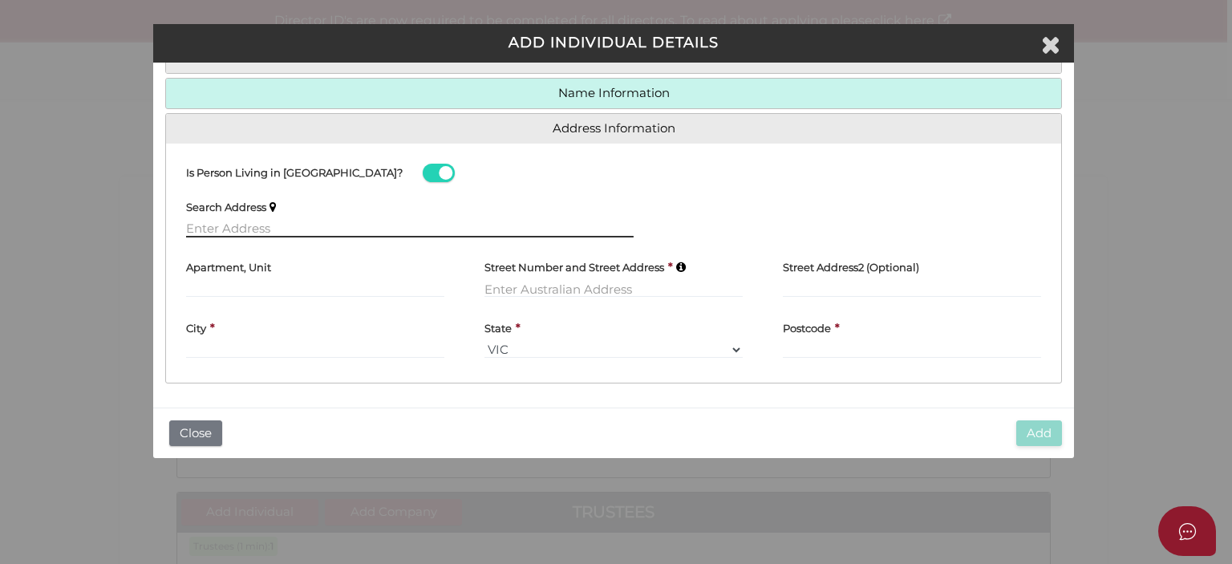
click at [231, 226] on input "text" at bounding box center [410, 229] width 448 height 18
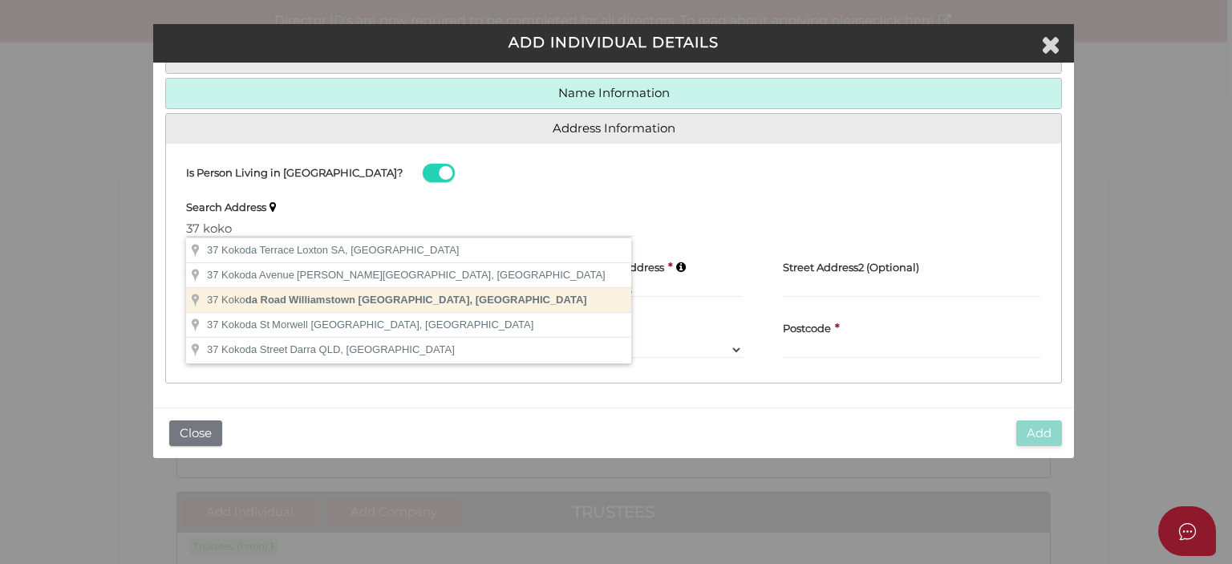
type input "37 Kokoda Road, Williamstown VIC, Australia"
type input "37 Kokoda Road"
type input "Williamstown"
select select "VIC"
type input "3016"
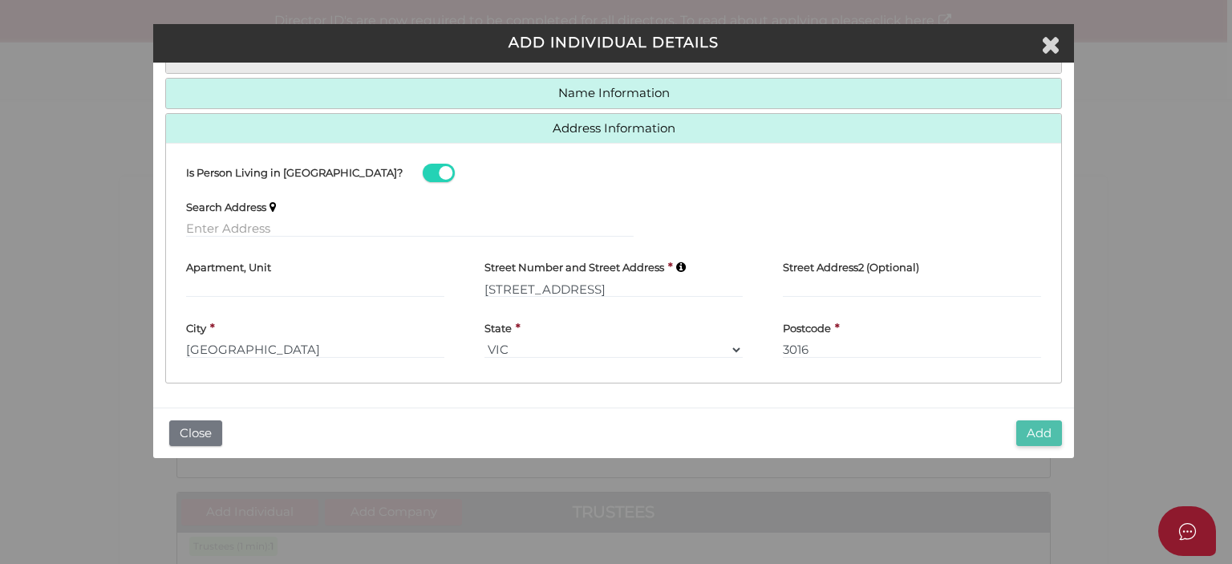
click at [1049, 433] on button "Add" at bounding box center [1039, 433] width 46 height 26
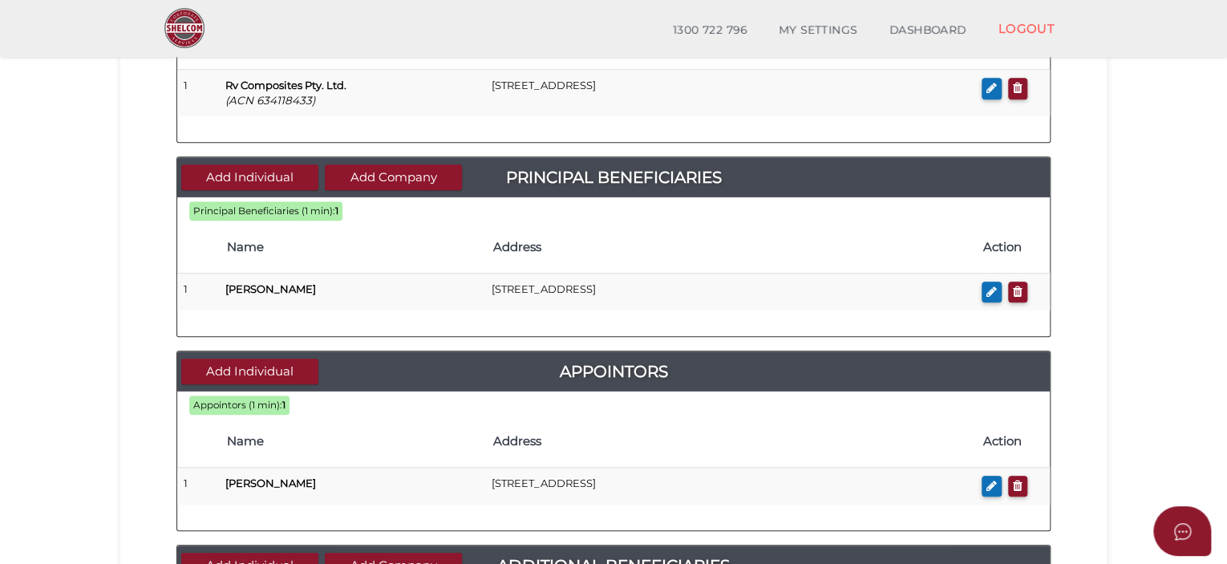
scroll to position [561, 0]
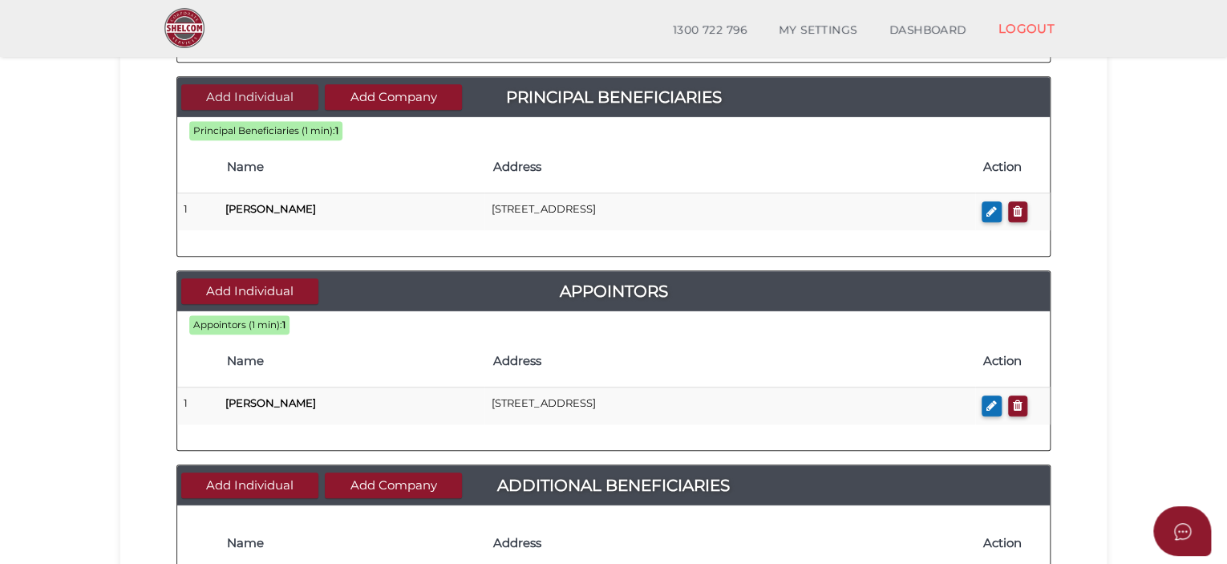
click at [282, 100] on button "Add Individual" at bounding box center [249, 97] width 137 height 26
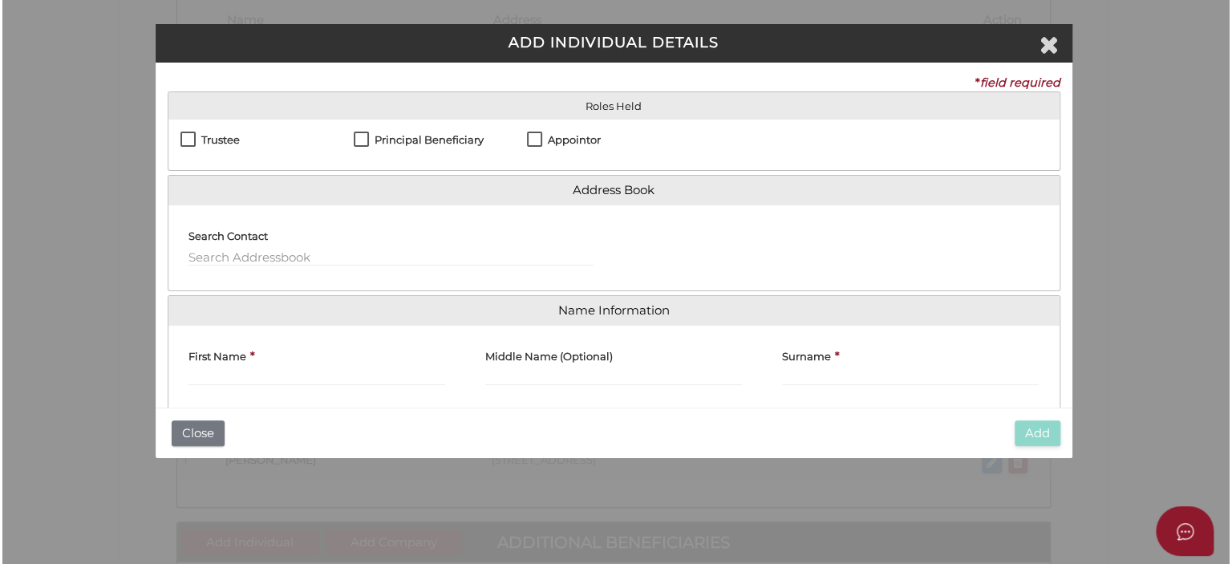
scroll to position [0, 0]
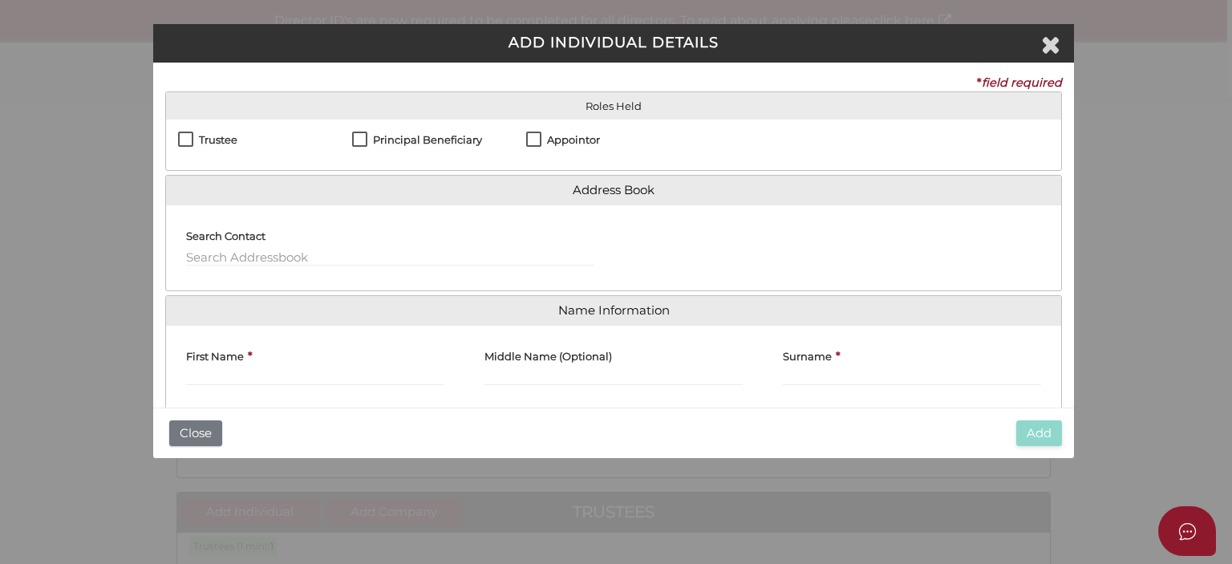
click at [364, 137] on label "Principal Beneficiary" at bounding box center [417, 144] width 130 height 20
checkbox input "true"
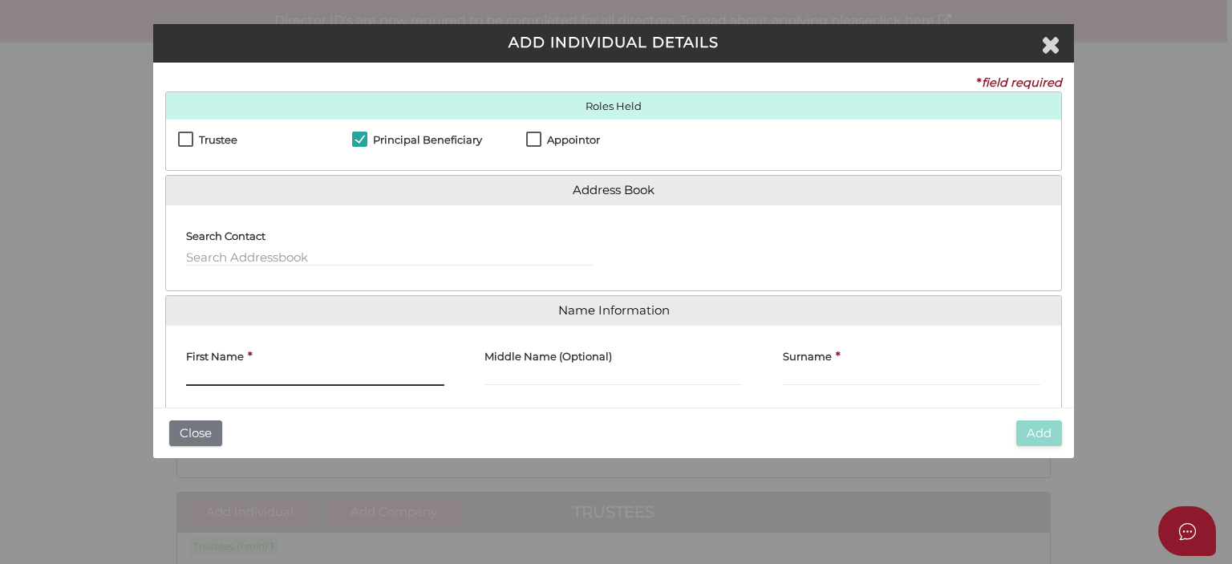
click at [215, 379] on input "First Name" at bounding box center [315, 377] width 258 height 18
type input "Alison"
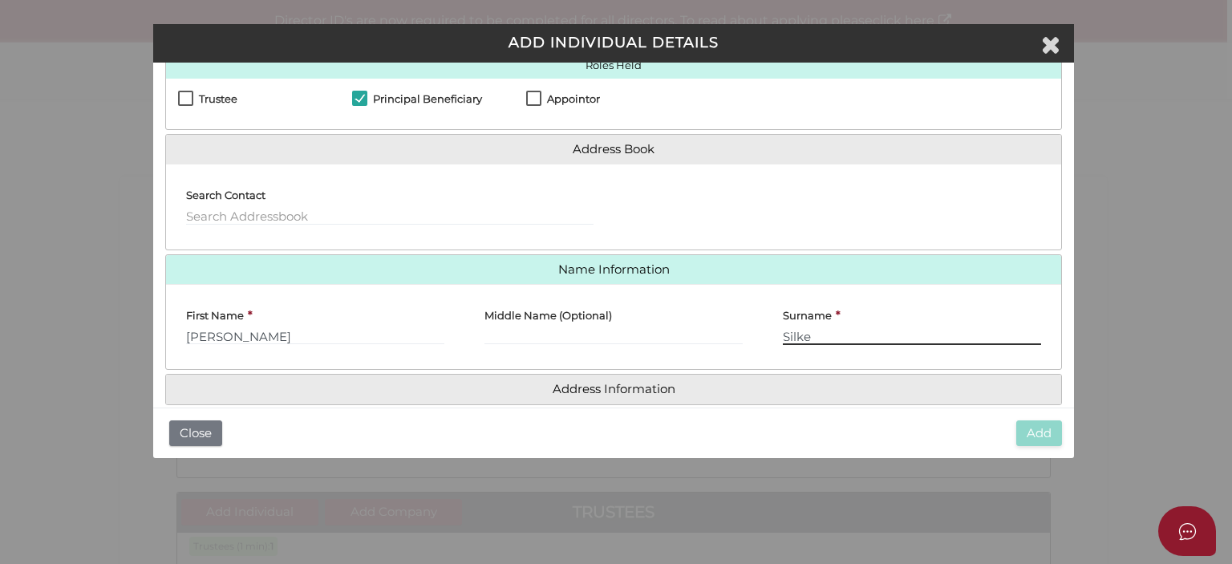
scroll to position [63, 0]
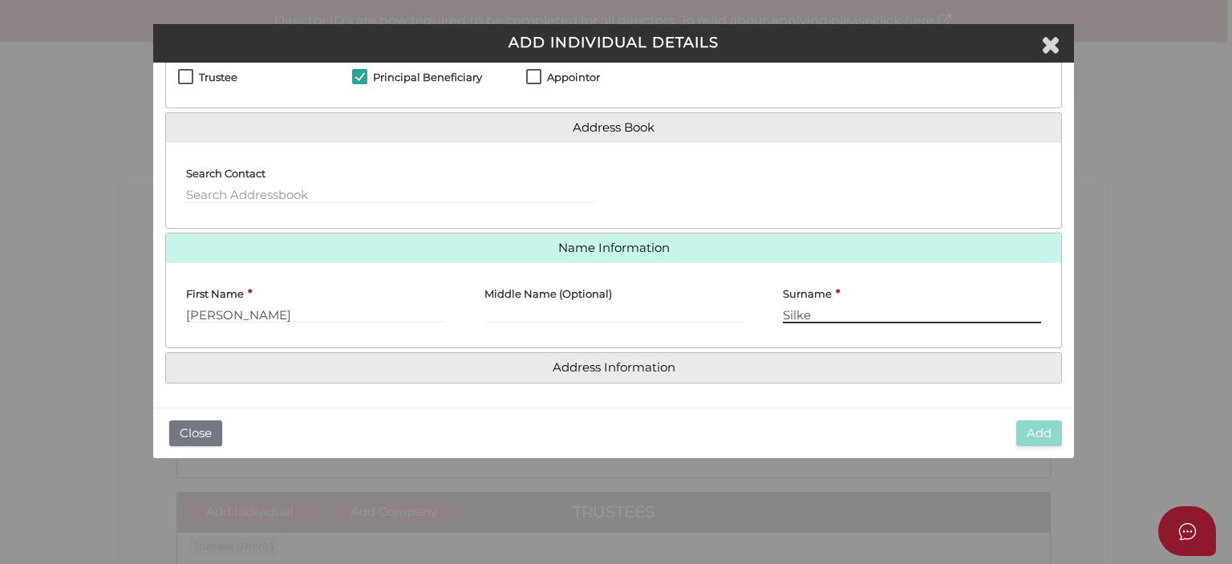
type input "Silke"
click at [726, 376] on h4 "Address Information" at bounding box center [613, 368] width 895 height 30
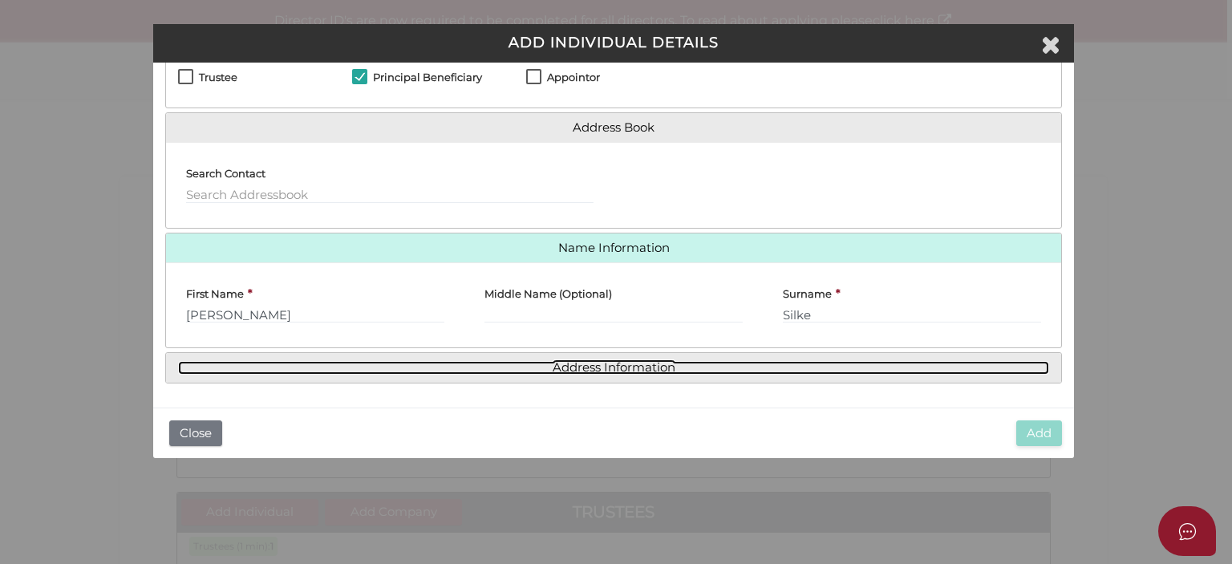
click at [630, 365] on link "Address Information" at bounding box center [613, 368] width 871 height 14
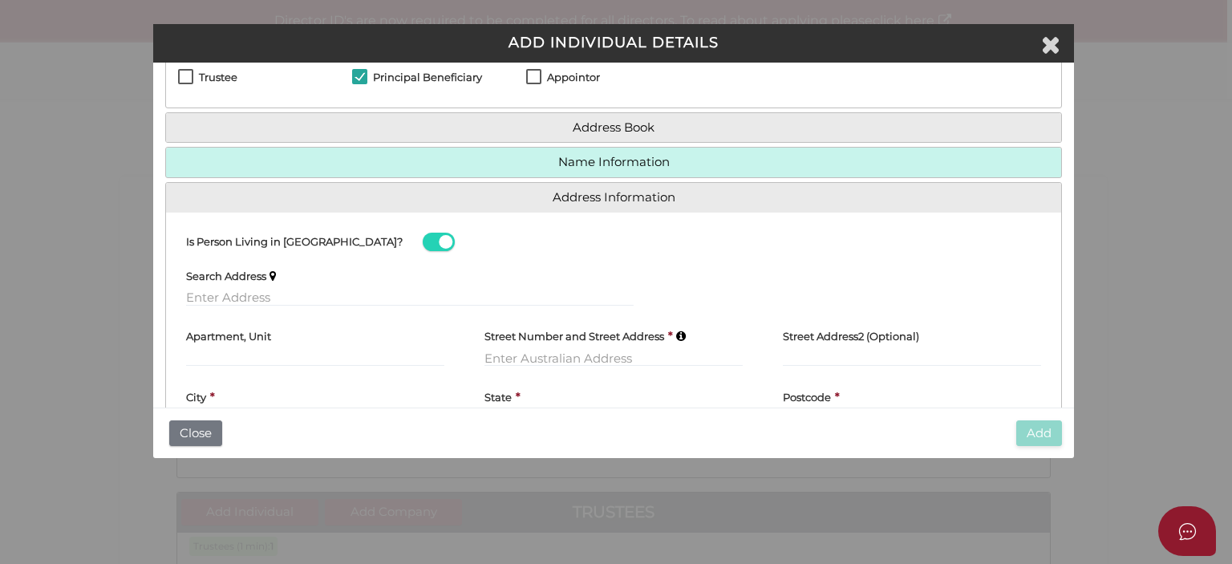
click at [240, 284] on label "Search Address" at bounding box center [226, 273] width 80 height 30
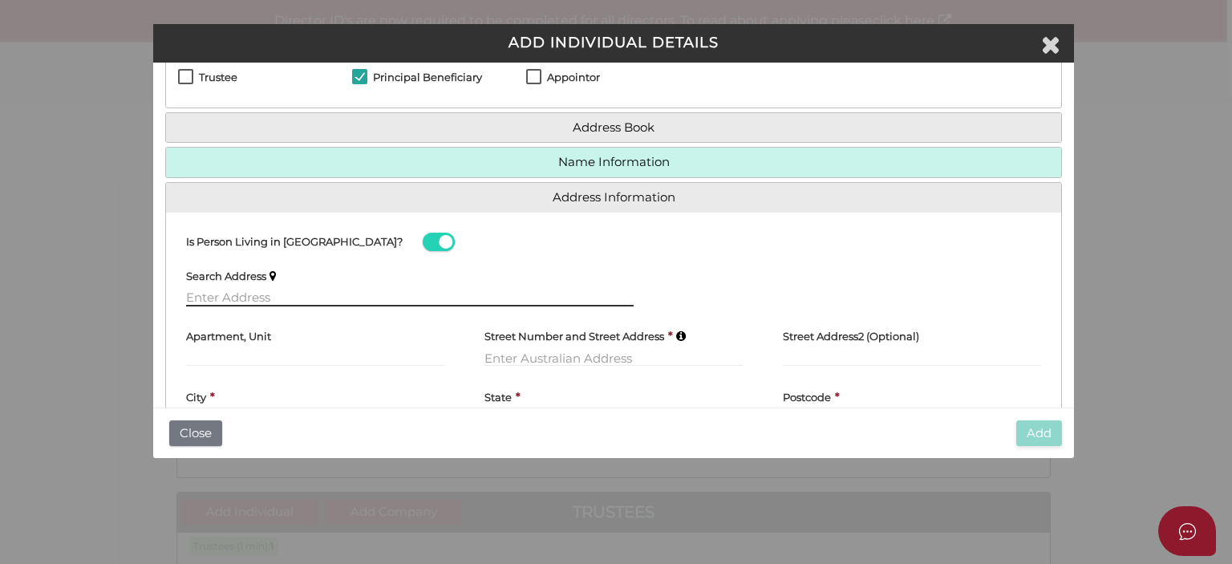
click at [220, 289] on input "text" at bounding box center [410, 298] width 448 height 18
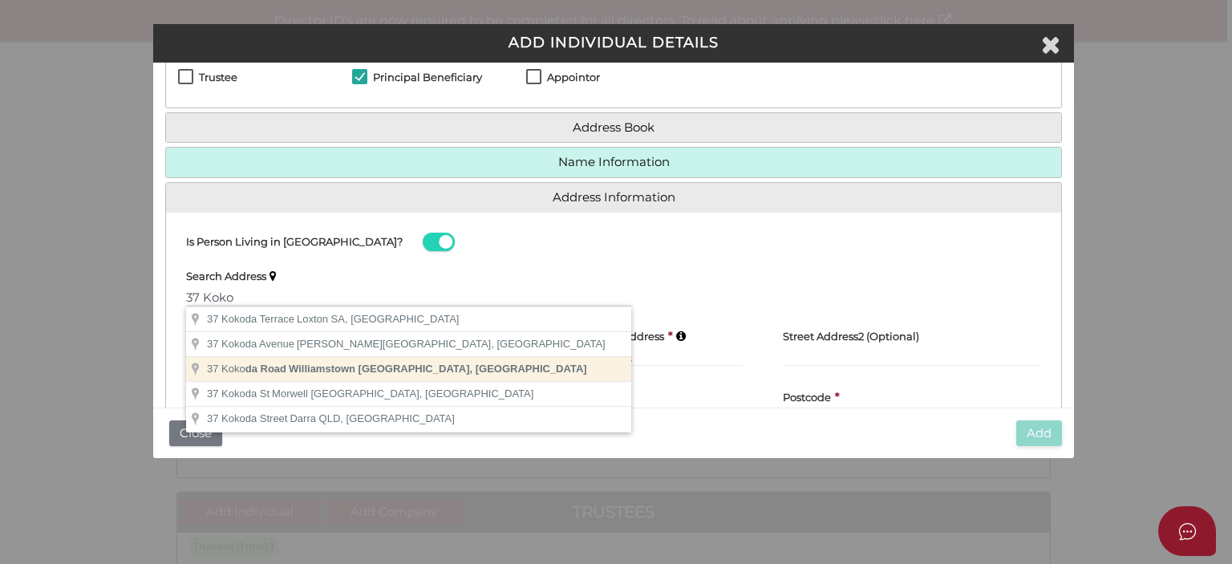
type input "37 Kokoda Road, Williamstown VIC, Australia"
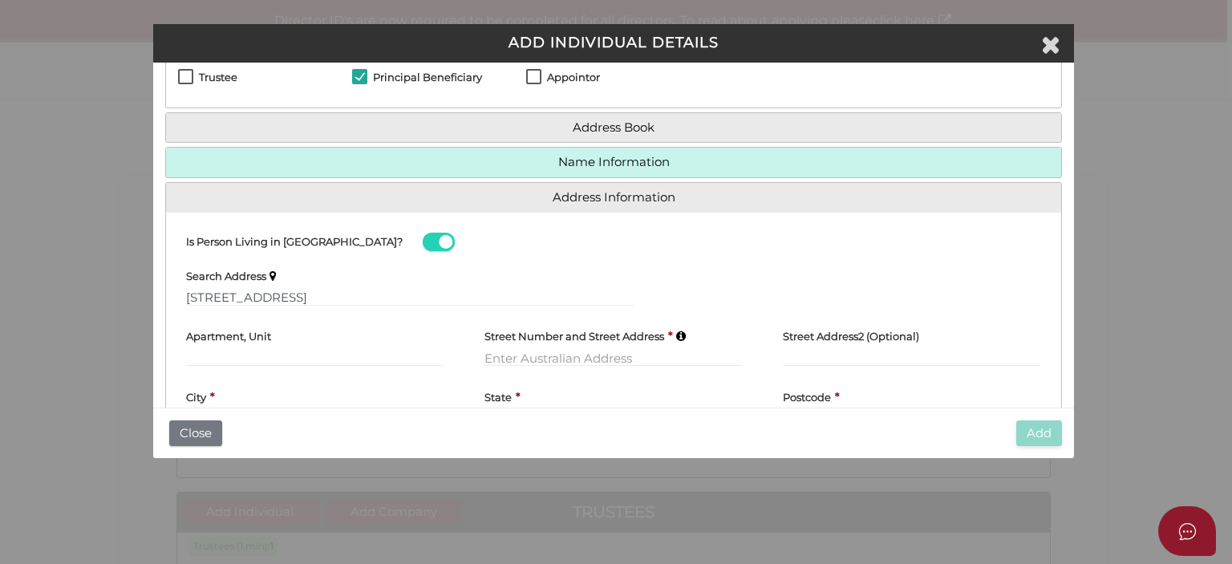
type input "37 Kokoda Road"
type input "Williamstown"
select select "VIC"
type input "3016"
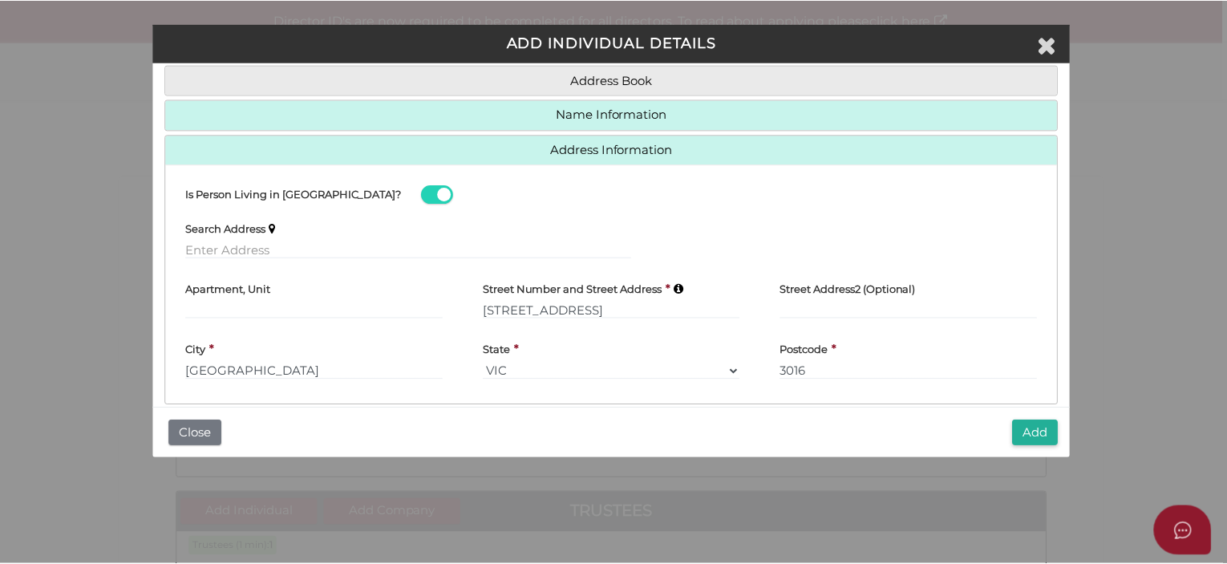
scroll to position [132, 0]
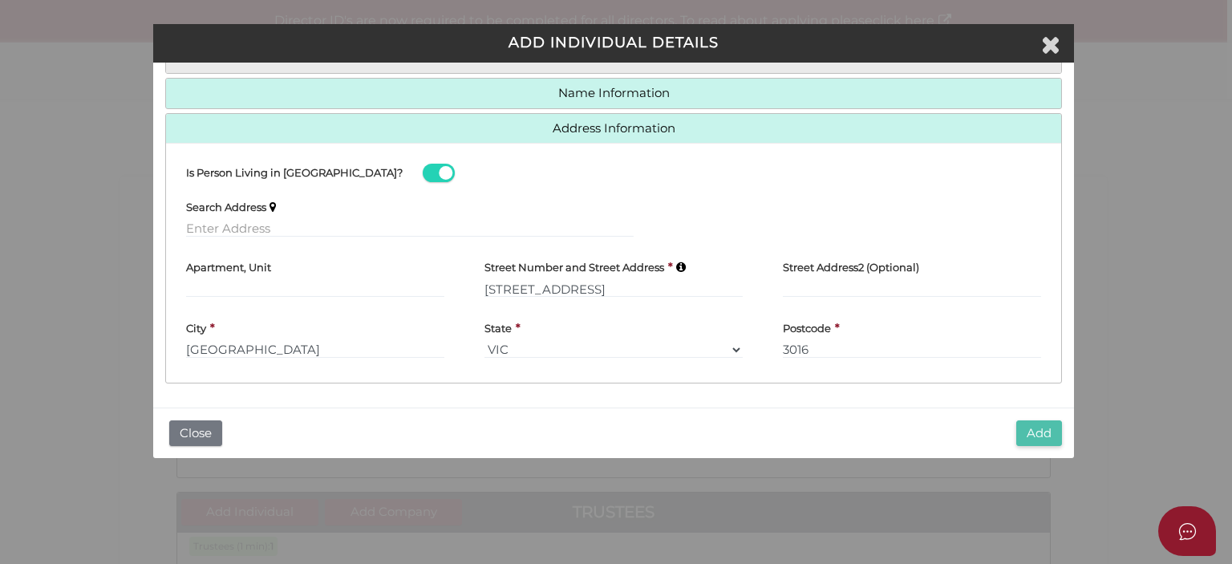
click at [1036, 432] on button "Add" at bounding box center [1039, 433] width 46 height 26
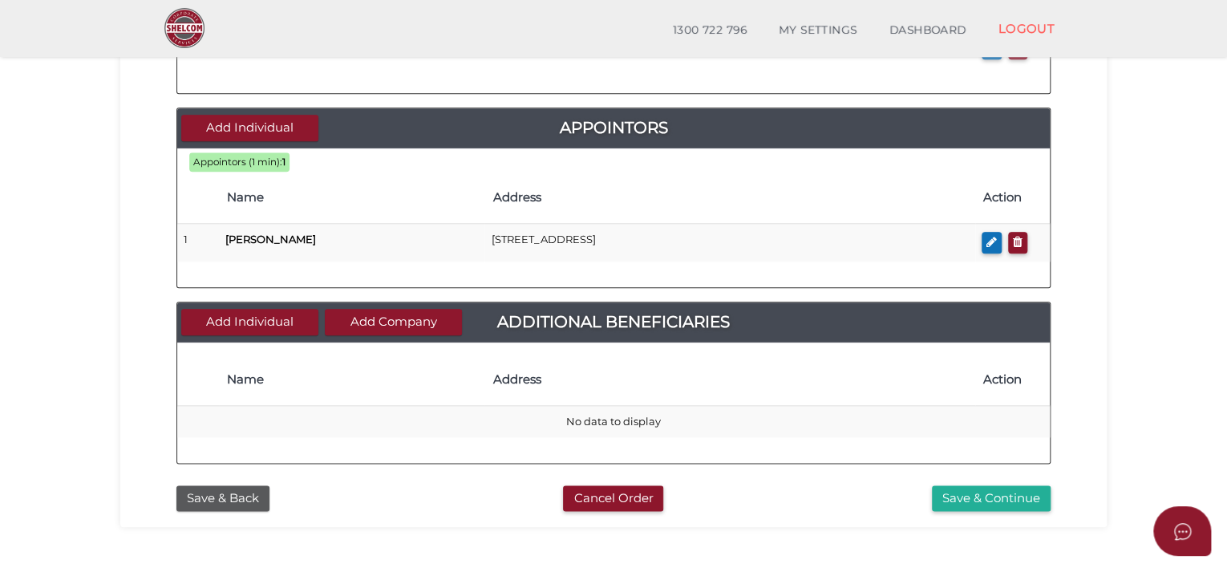
scroll to position [802, 0]
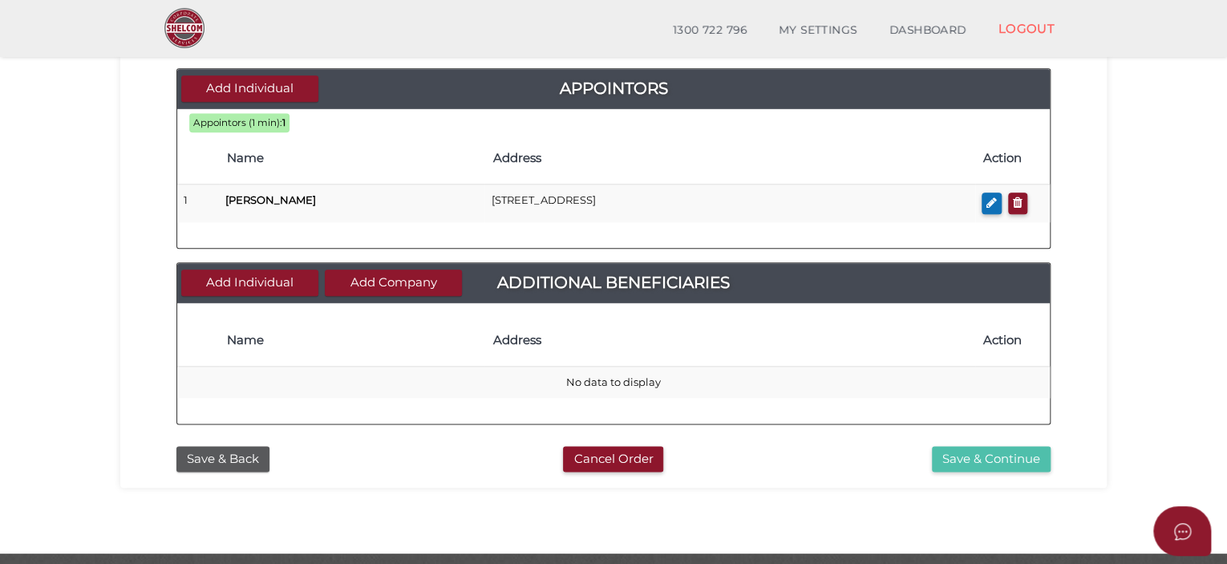
click at [991, 453] on button "Save & Continue" at bounding box center [991, 459] width 119 height 26
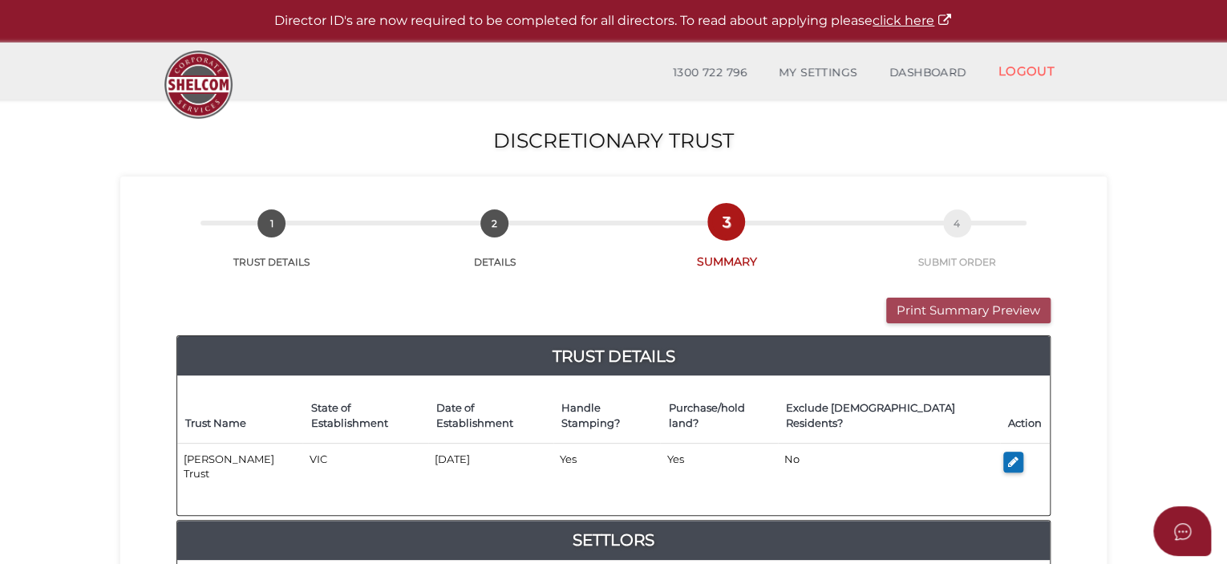
click at [934, 302] on button "Print Summary Preview" at bounding box center [968, 311] width 164 height 26
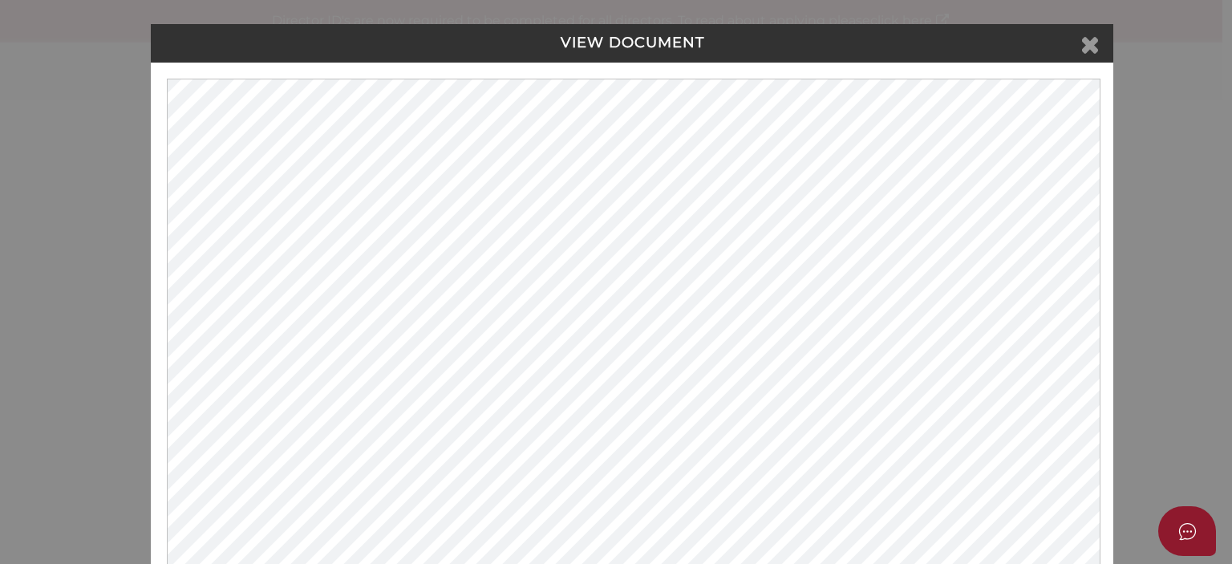
click at [1089, 47] on icon at bounding box center [1089, 44] width 19 height 24
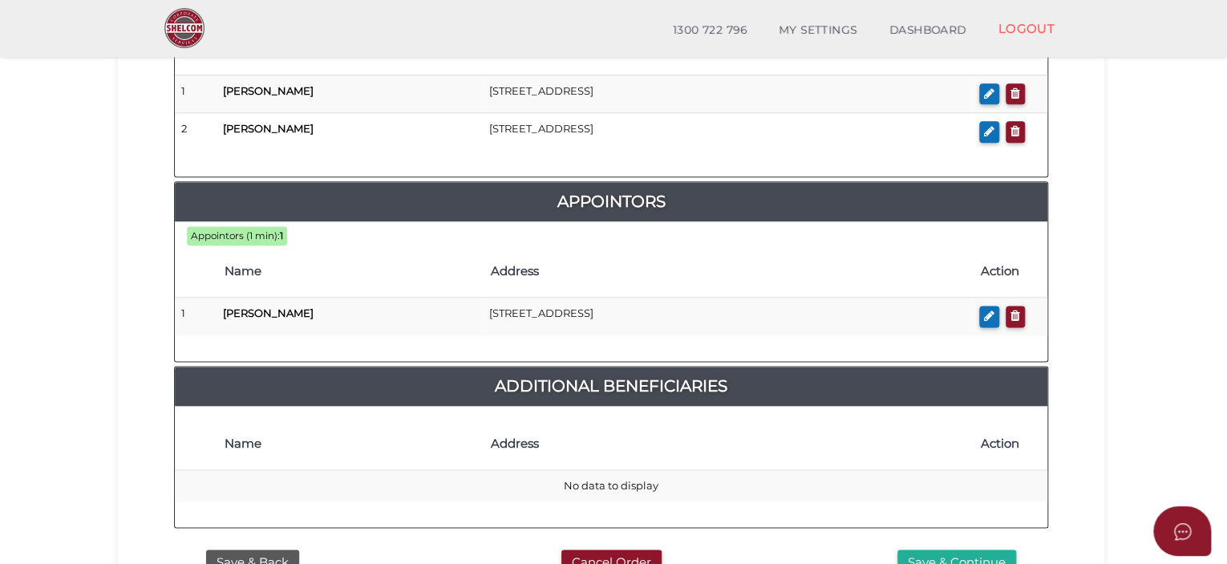
scroll to position [1001, 0]
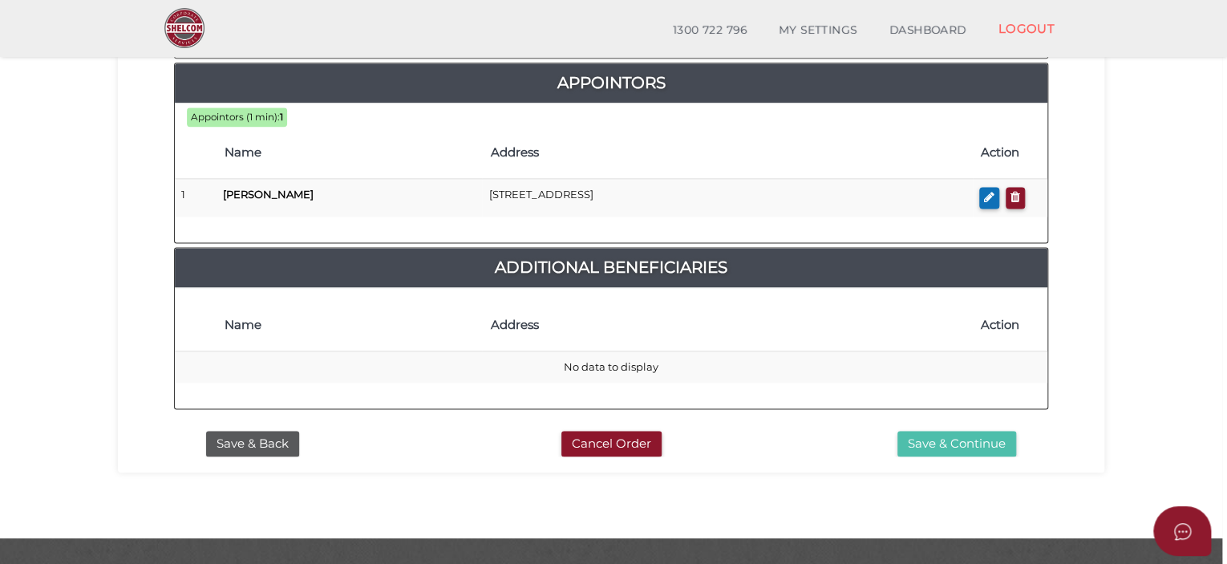
click at [916, 431] on button "Save & Continue" at bounding box center [957, 444] width 119 height 26
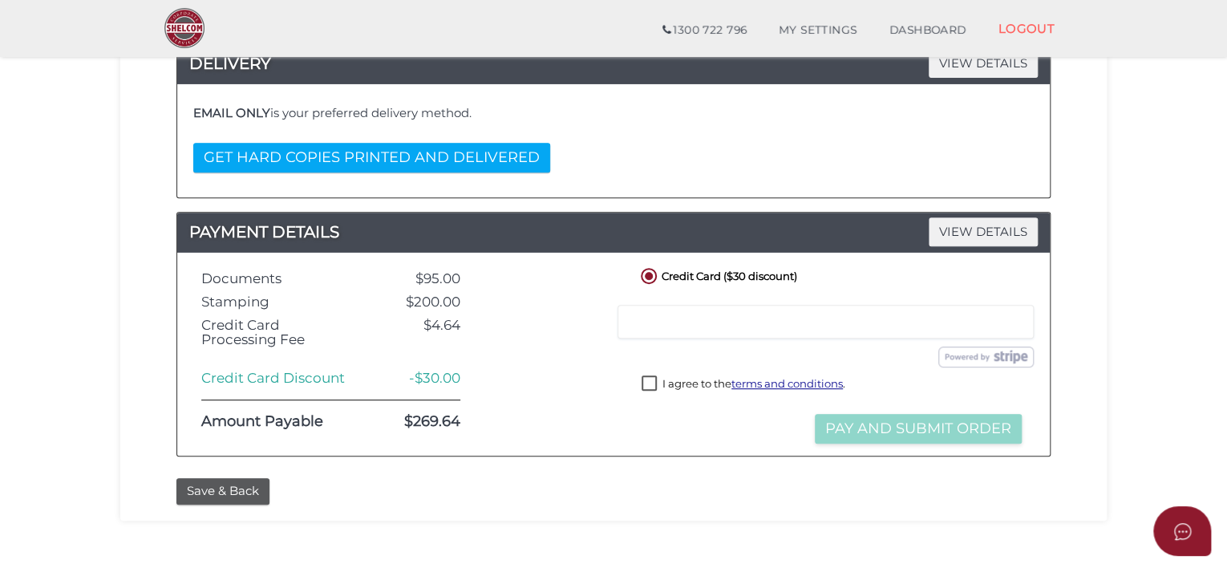
scroll to position [321, 0]
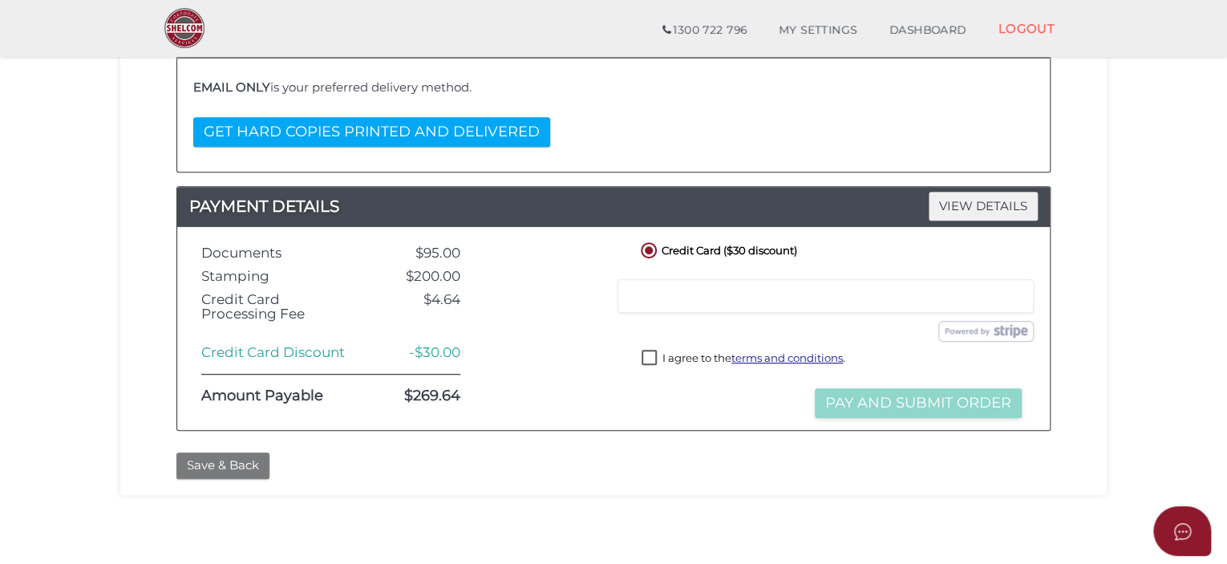
click at [196, 461] on button "Save & Back" at bounding box center [222, 465] width 93 height 26
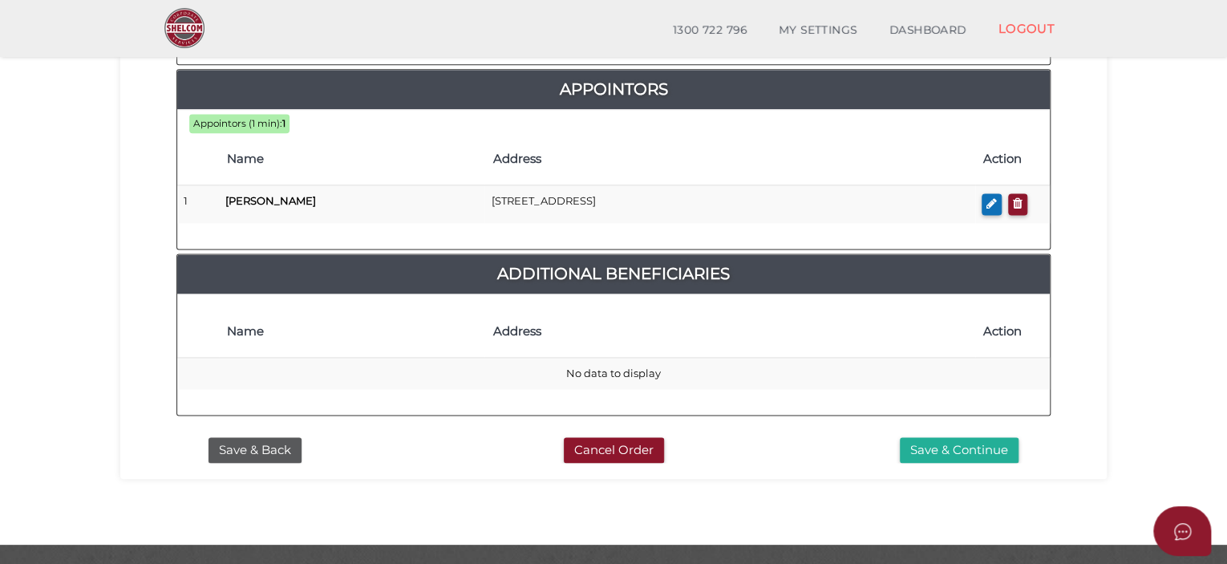
scroll to position [1001, 0]
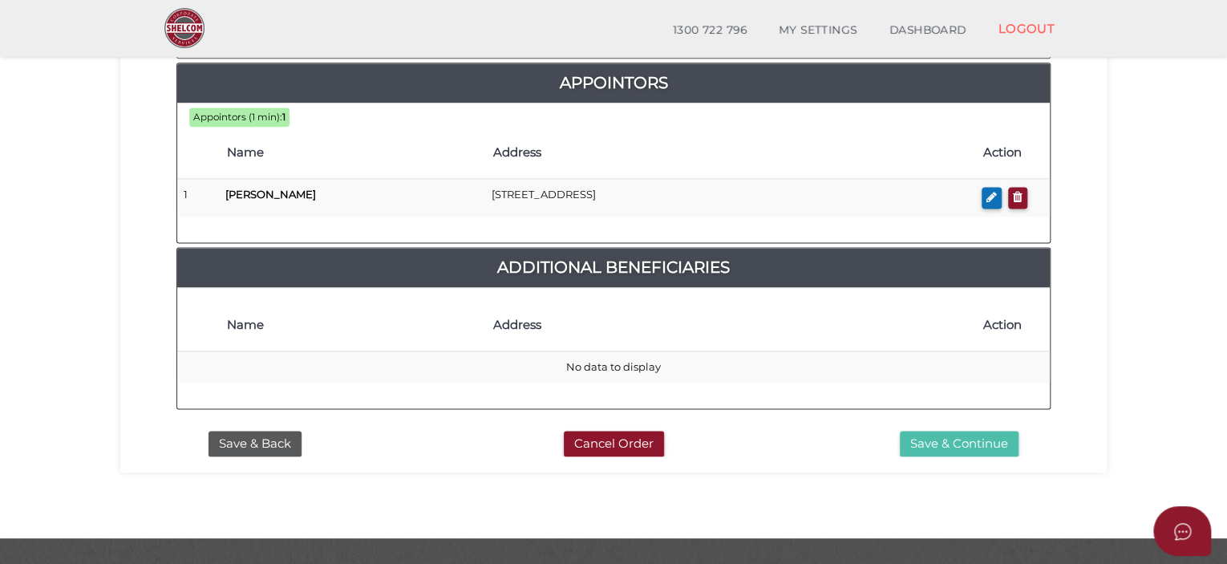
click at [972, 431] on button "Save & Continue" at bounding box center [959, 444] width 119 height 26
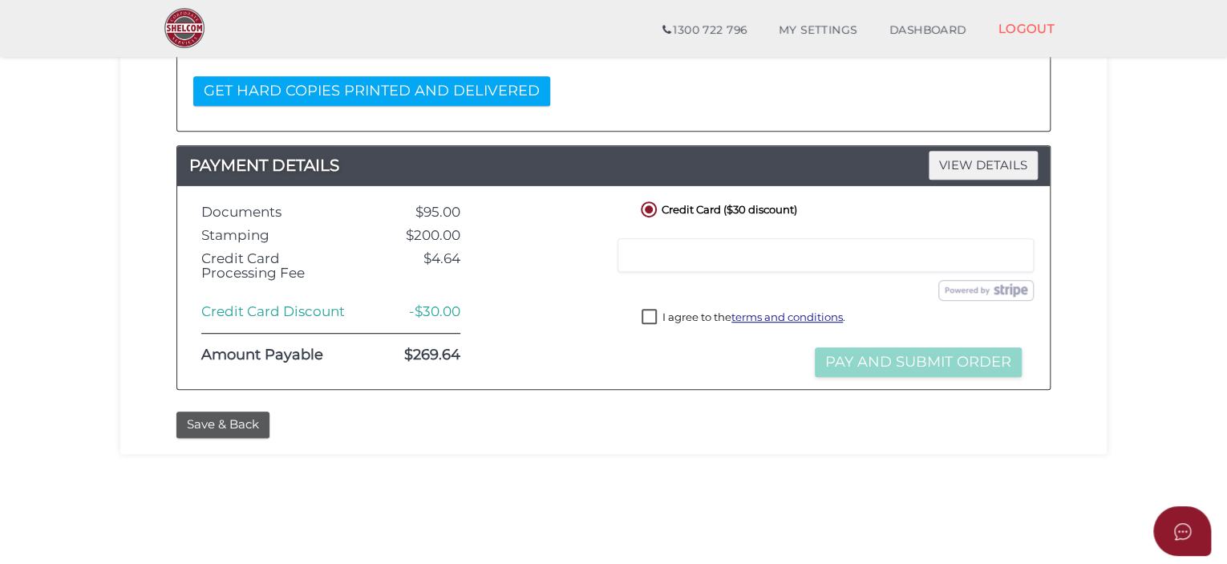
scroll to position [401, 0]
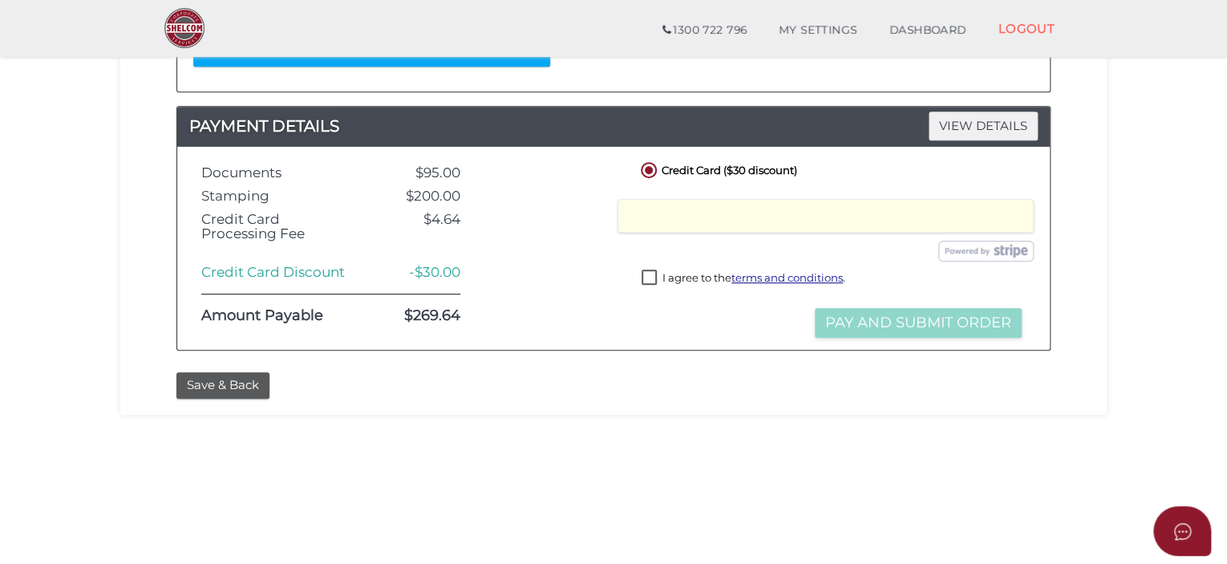
click at [652, 275] on label "I agree to the terms and conditions ." at bounding box center [744, 280] width 204 height 20
checkbox input "true"
click at [878, 315] on button "Pay and Submit Order" at bounding box center [918, 323] width 207 height 30
click at [896, 315] on button "Pay and Submit Order" at bounding box center [918, 323] width 207 height 30
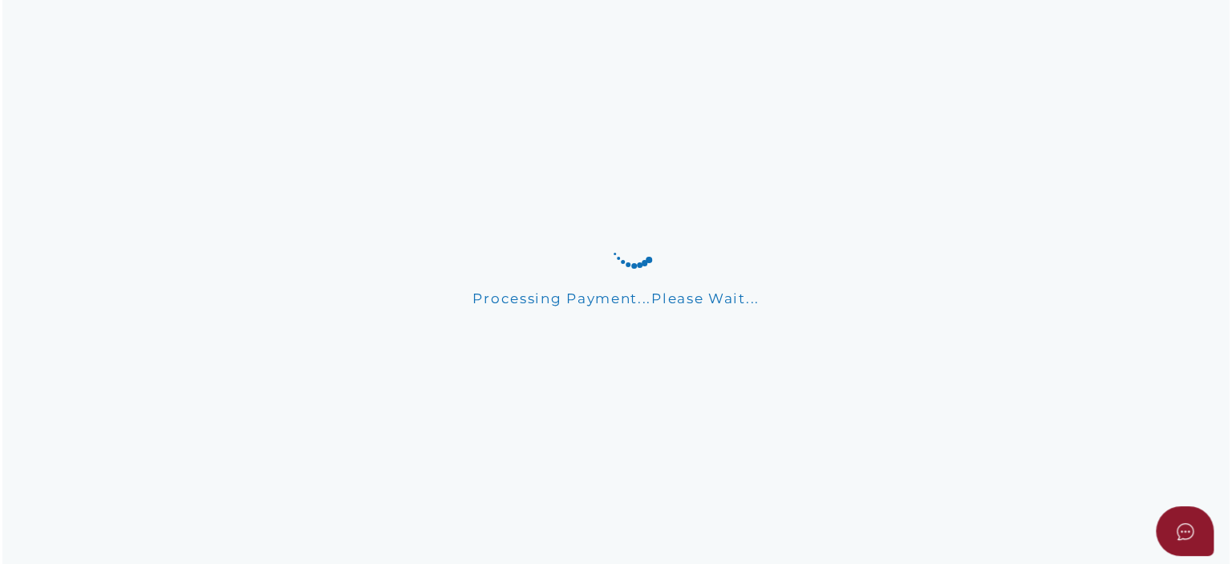
scroll to position [0, 0]
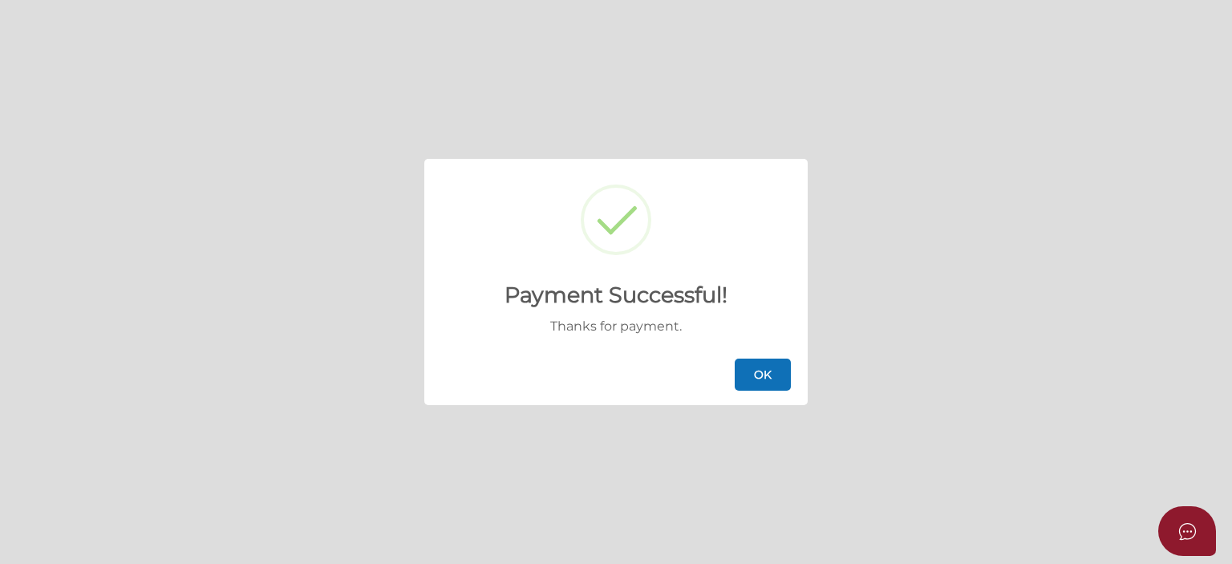
click at [756, 361] on button "OK" at bounding box center [763, 375] width 56 height 32
